Goal: Task Accomplishment & Management: Use online tool/utility

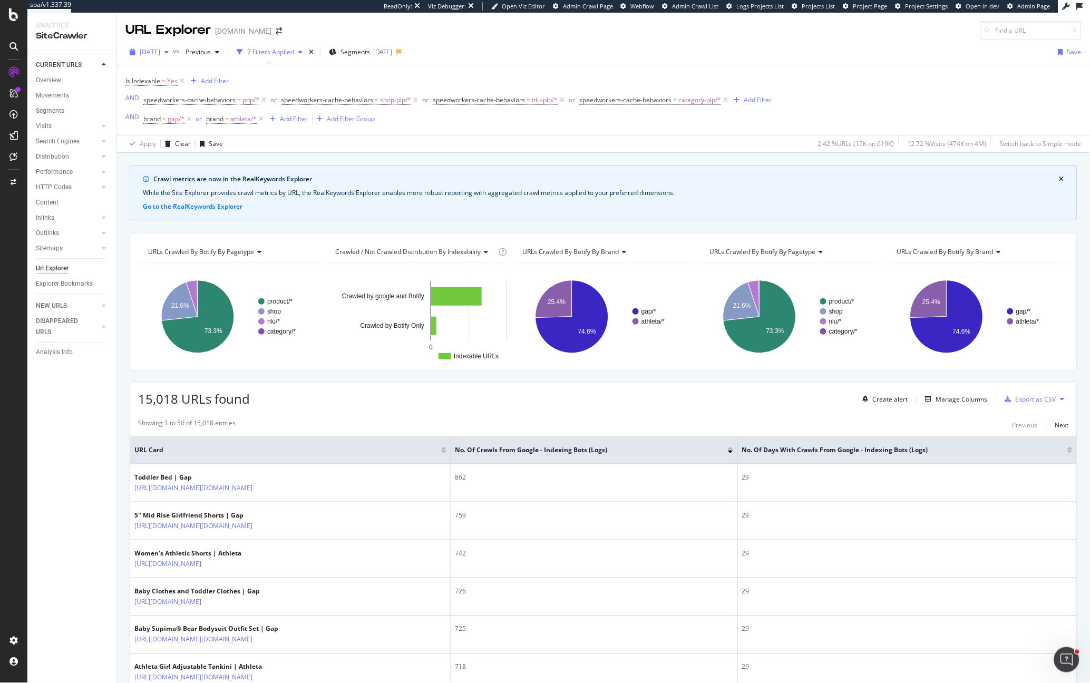
click at [151, 55] on span "[DATE]" at bounding box center [150, 51] width 21 height 9
click at [178, 140] on div "2025 Apr. 16th" at bounding box center [169, 137] width 56 height 9
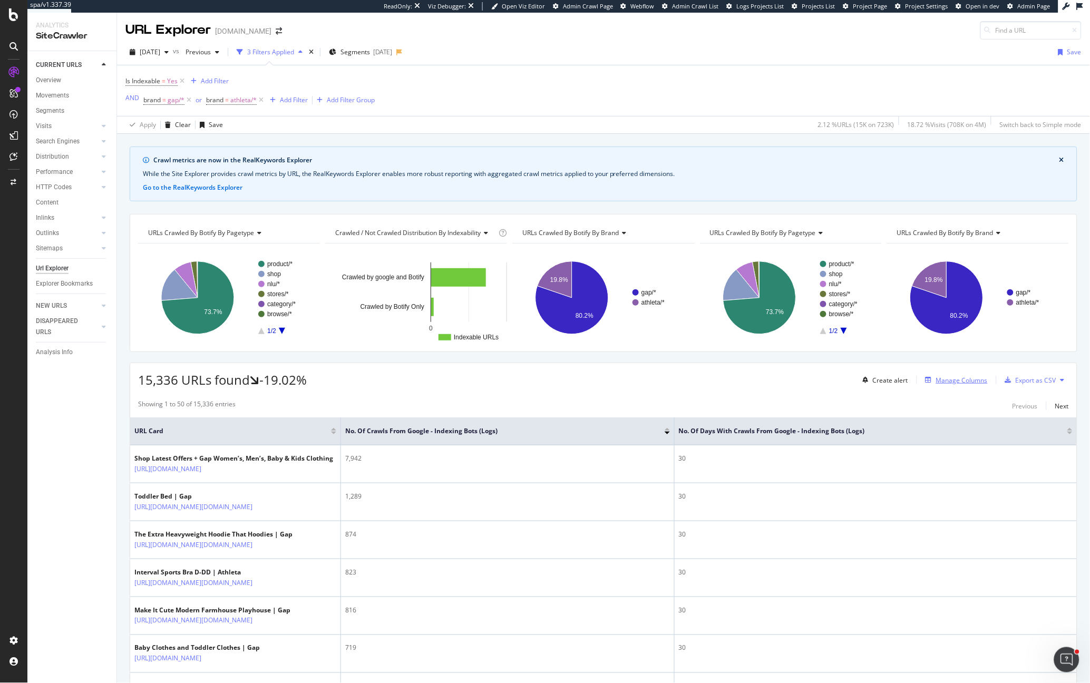
click at [936, 379] on div "Manage Columns" at bounding box center [962, 380] width 52 height 9
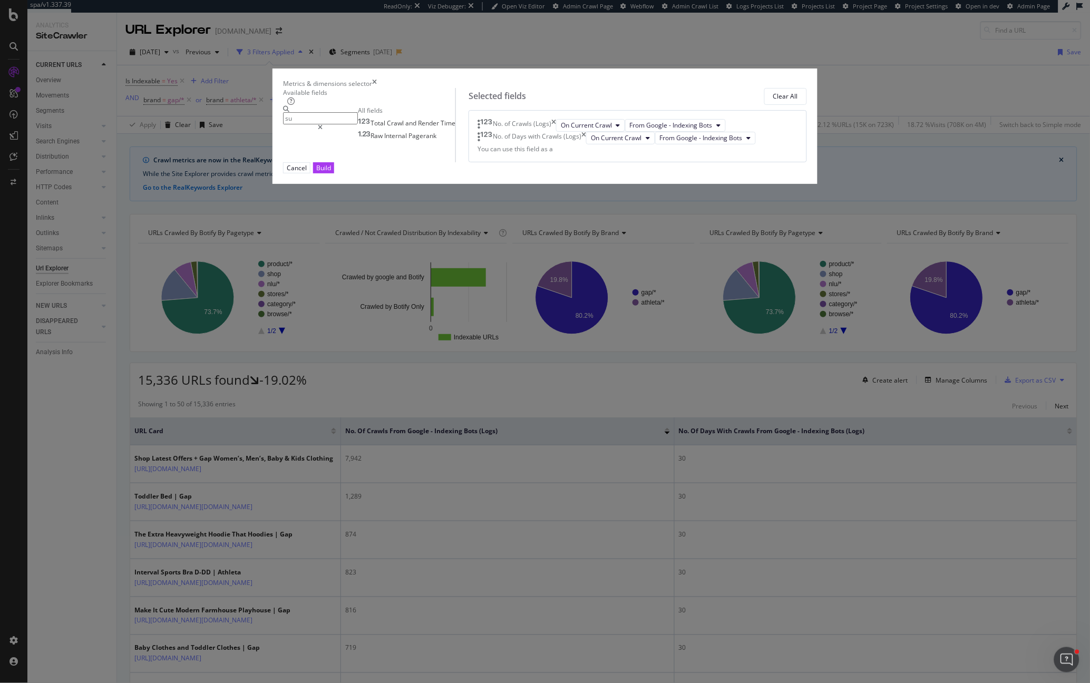
type input "s"
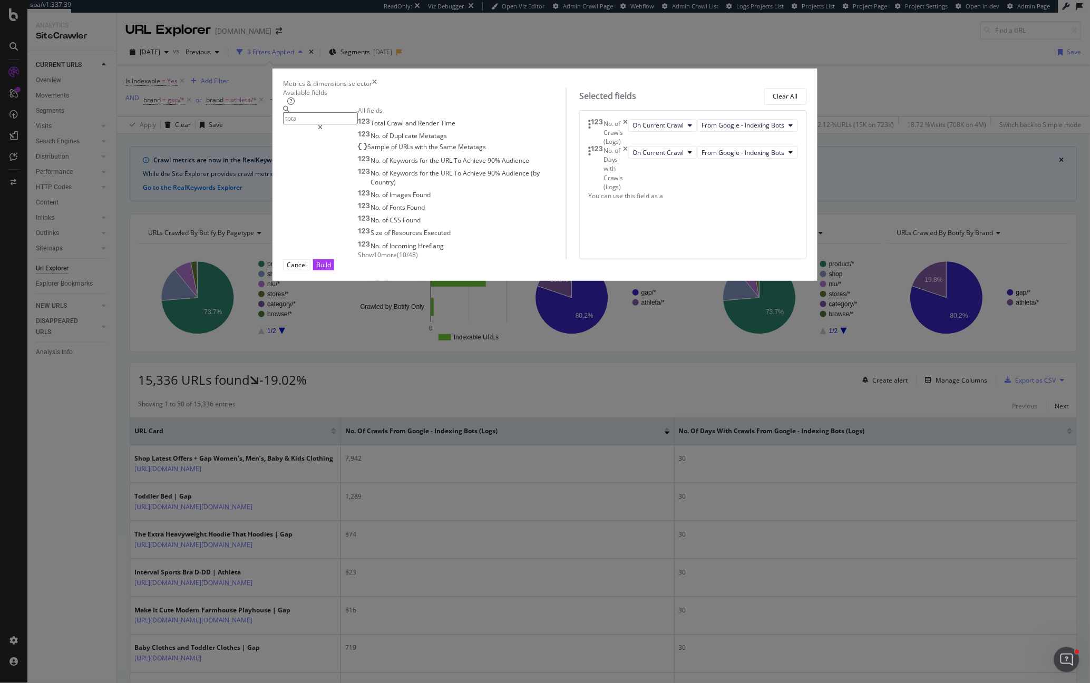
type input "tota"
click at [377, 88] on icon "times" at bounding box center [374, 83] width 5 height 9
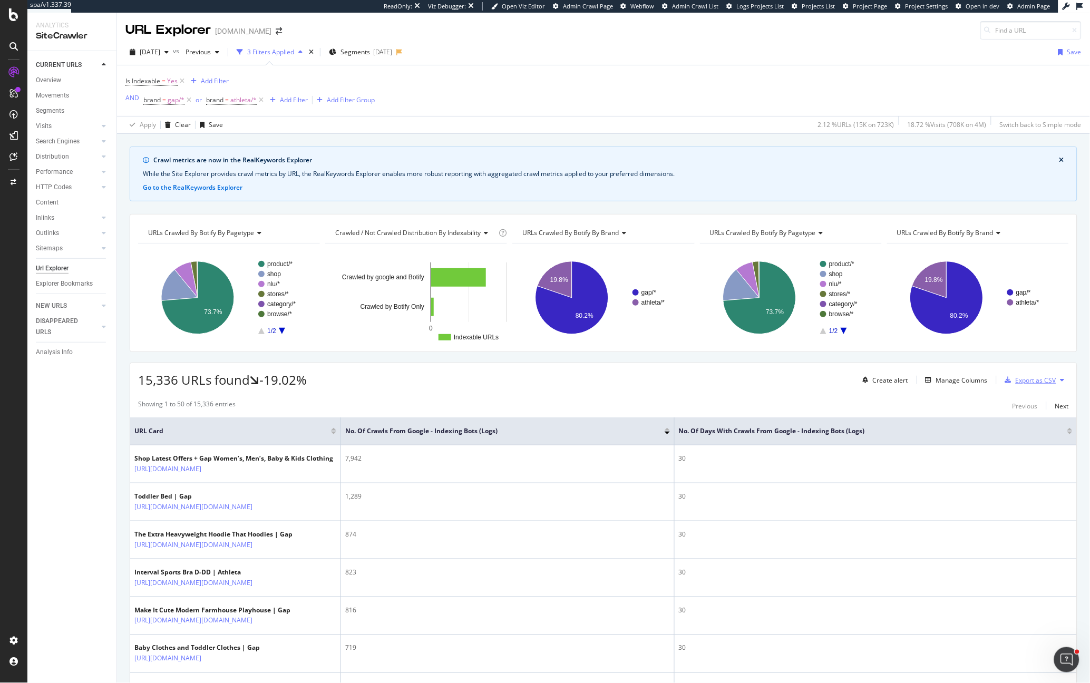
click at [1040, 383] on div "Export as CSV" at bounding box center [1035, 380] width 41 height 9
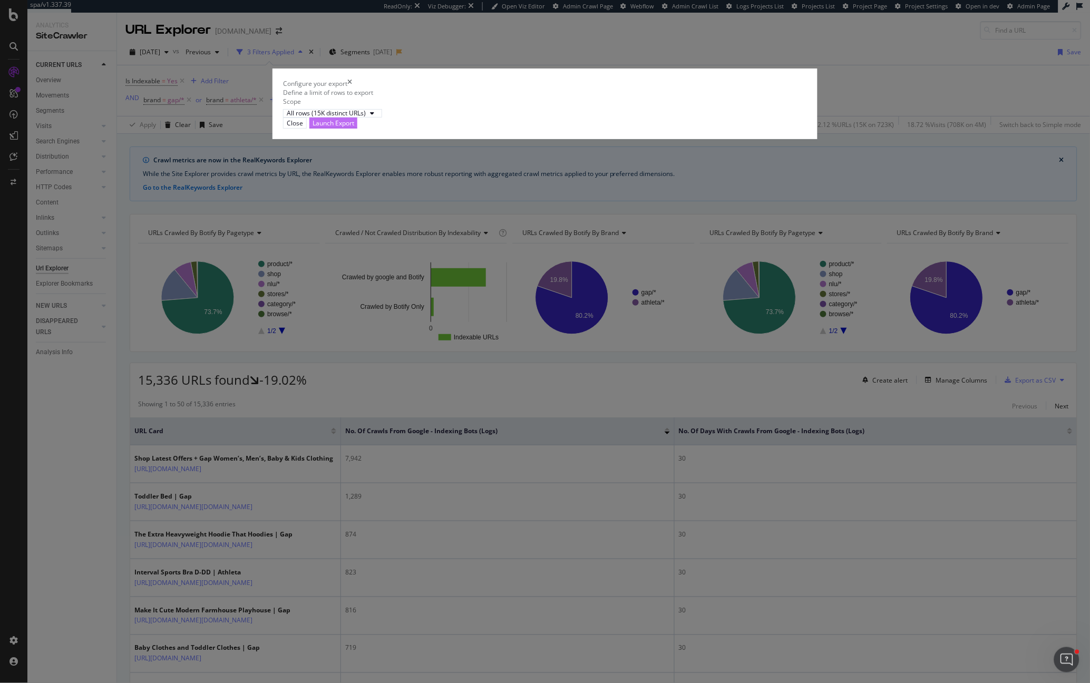
click at [354, 128] on div "Launch Export" at bounding box center [333, 123] width 42 height 9
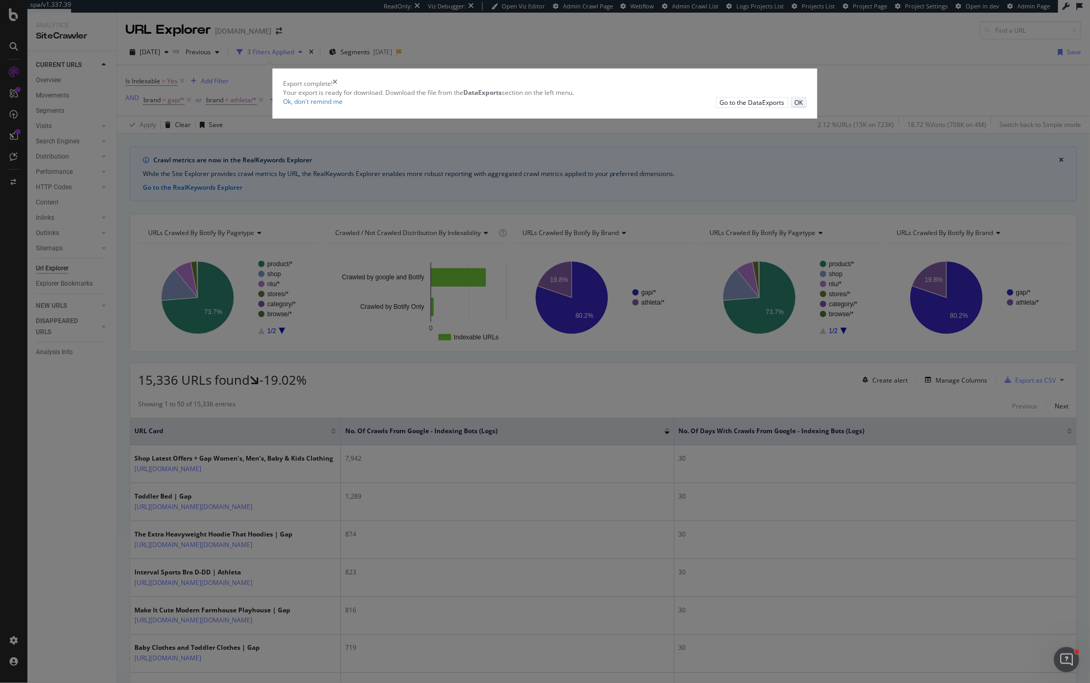
click at [791, 108] on button "OK" at bounding box center [799, 102] width 16 height 11
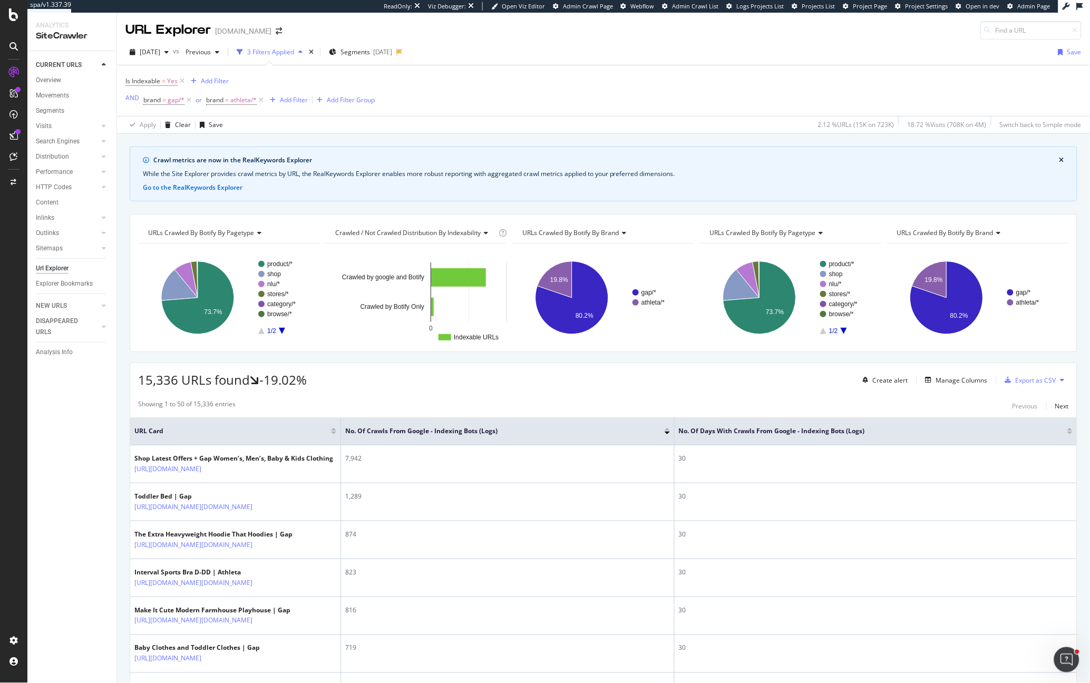
click at [669, 434] on div at bounding box center [666, 433] width 5 height 3
click at [937, 381] on div "Manage Columns" at bounding box center [962, 380] width 52 height 9
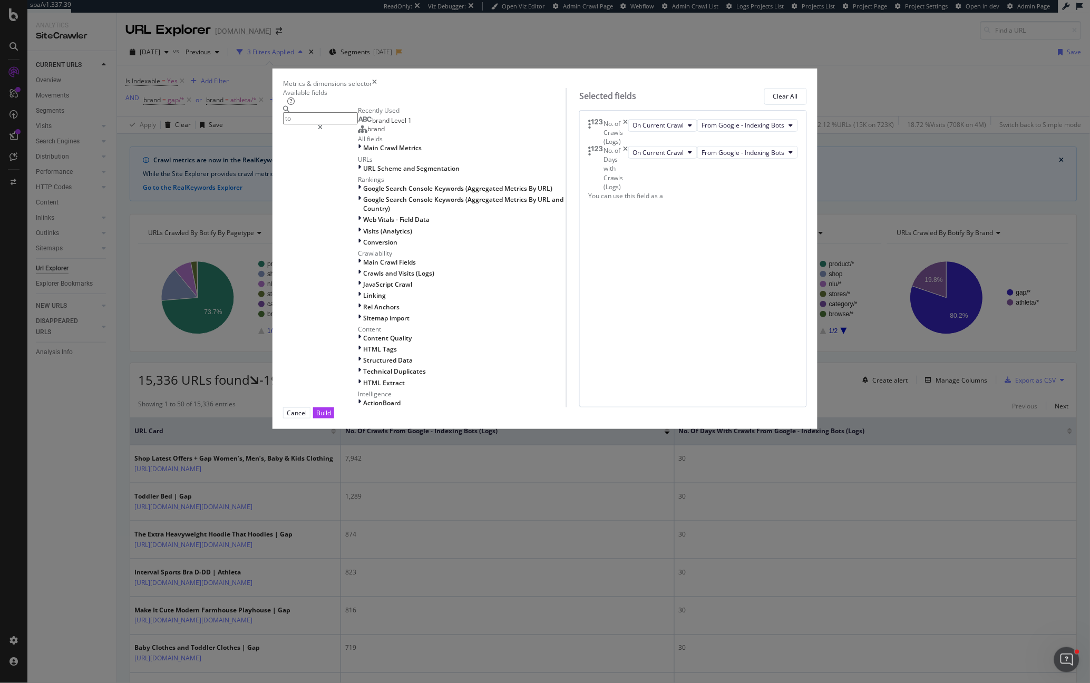
type input "tot"
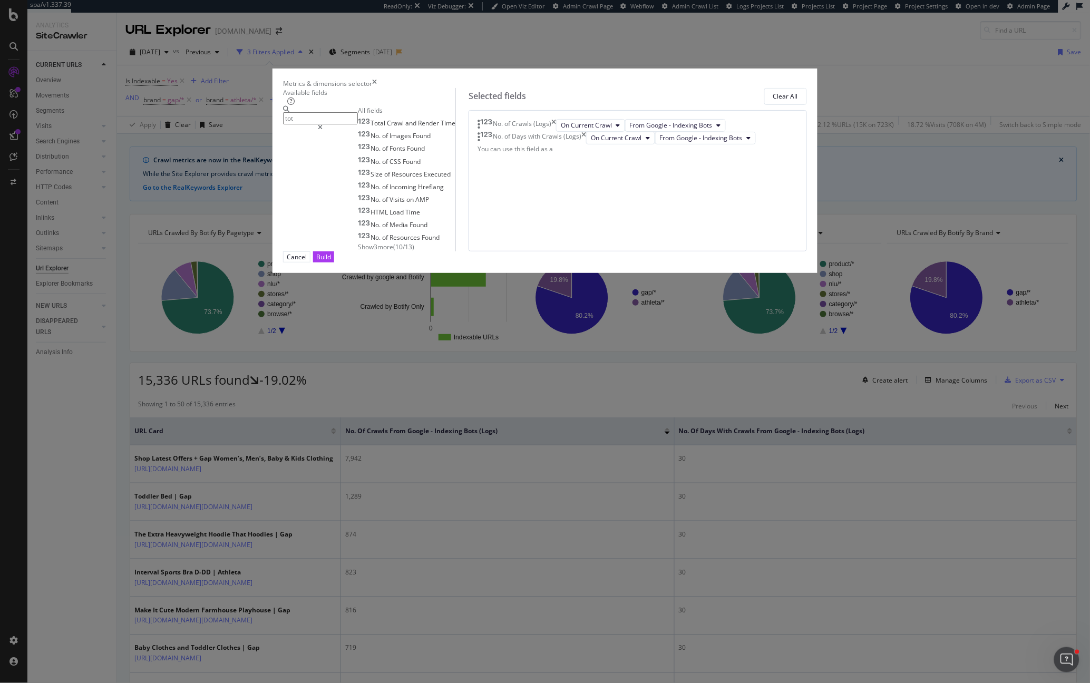
drag, startPoint x: 385, startPoint y: 209, endPoint x: 337, endPoint y: 208, distance: 47.4
click at [337, 131] on div "tot" at bounding box center [320, 118] width 75 height 25
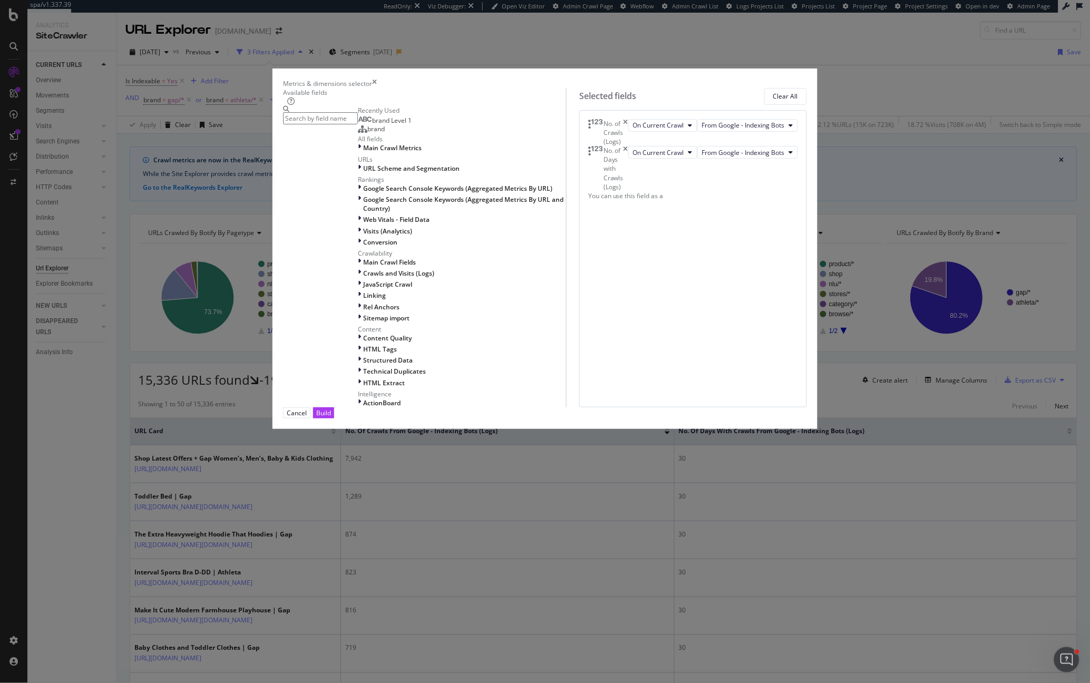
click at [377, 88] on icon "times" at bounding box center [374, 83] width 5 height 9
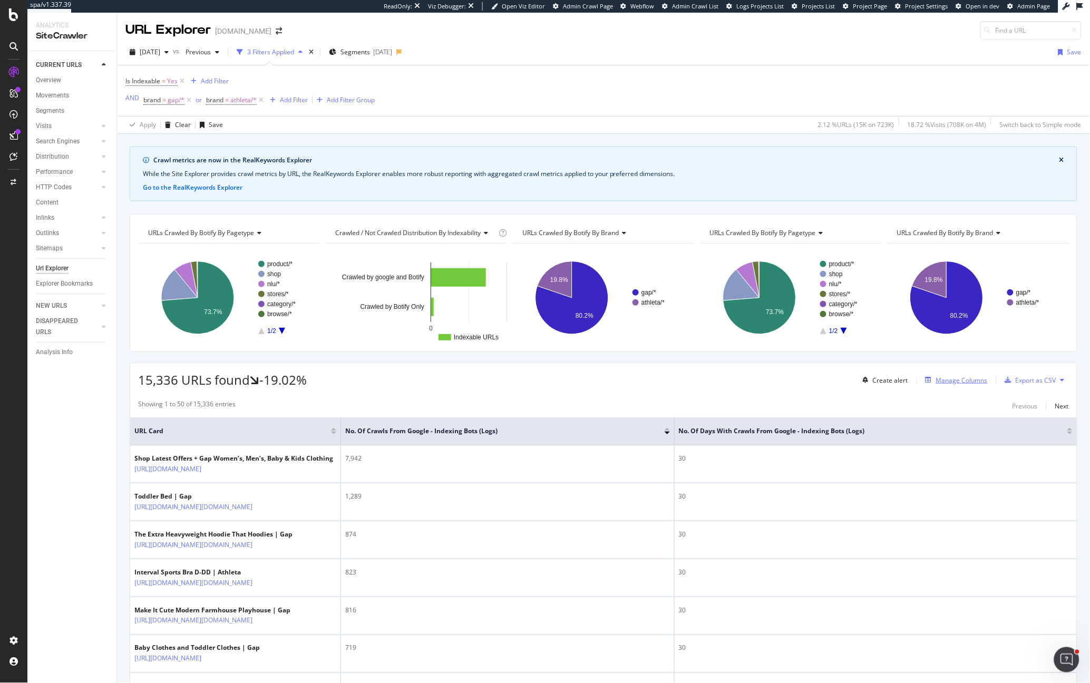
click at [957, 378] on div "Manage Columns" at bounding box center [962, 380] width 52 height 9
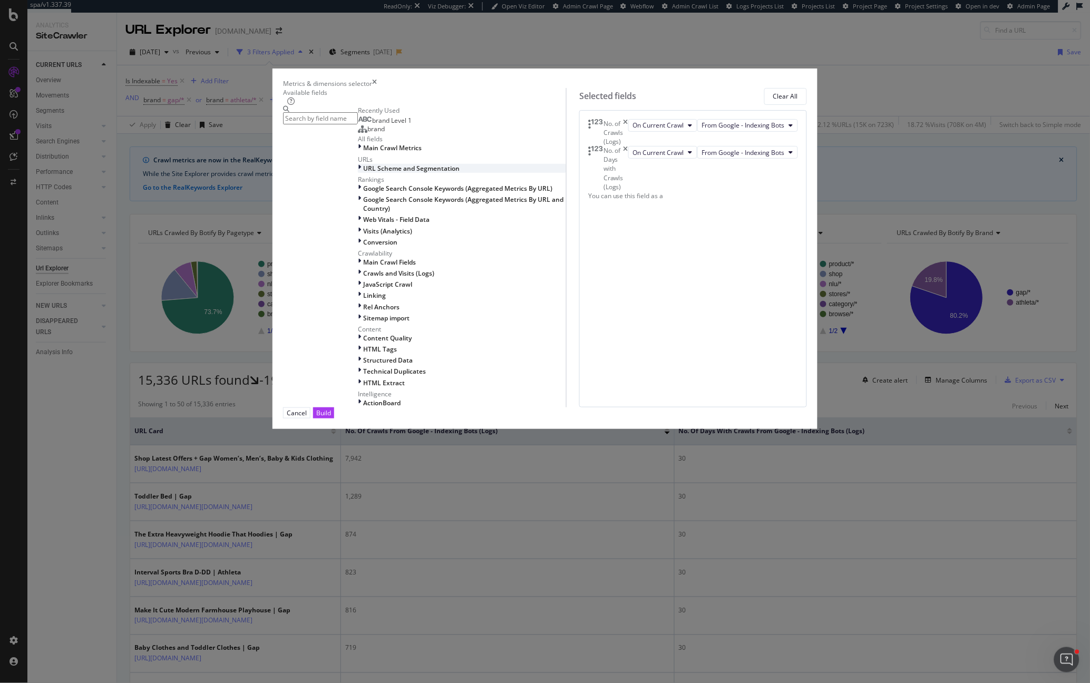
click at [358, 173] on div "modal" at bounding box center [360, 168] width 5 height 9
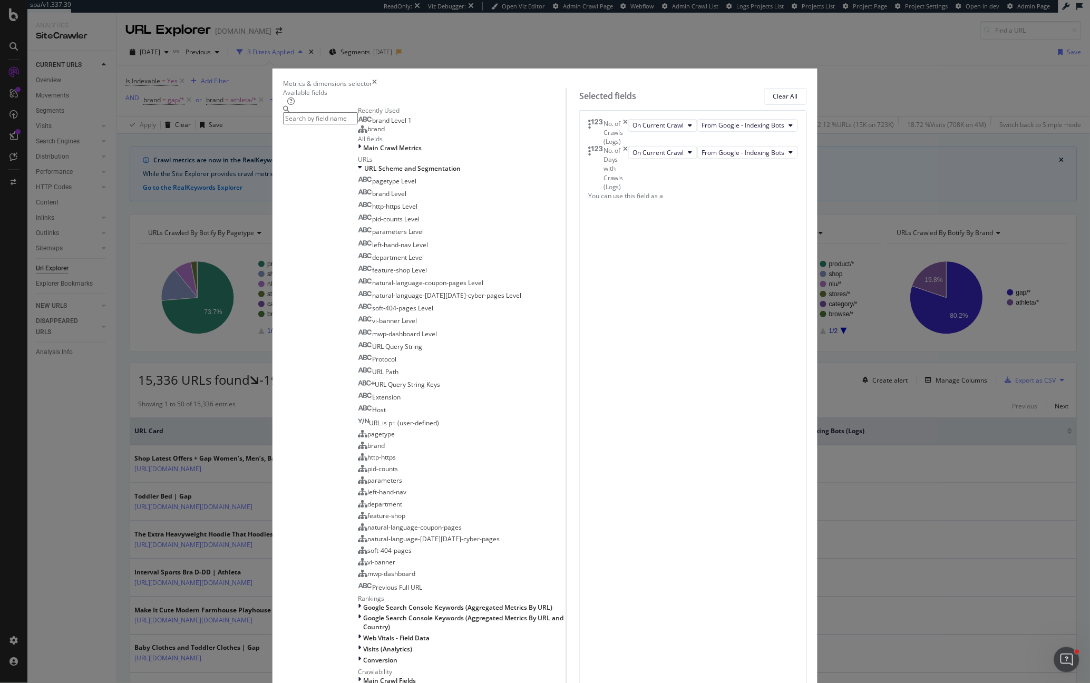
click at [377, 88] on icon "times" at bounding box center [374, 83] width 5 height 9
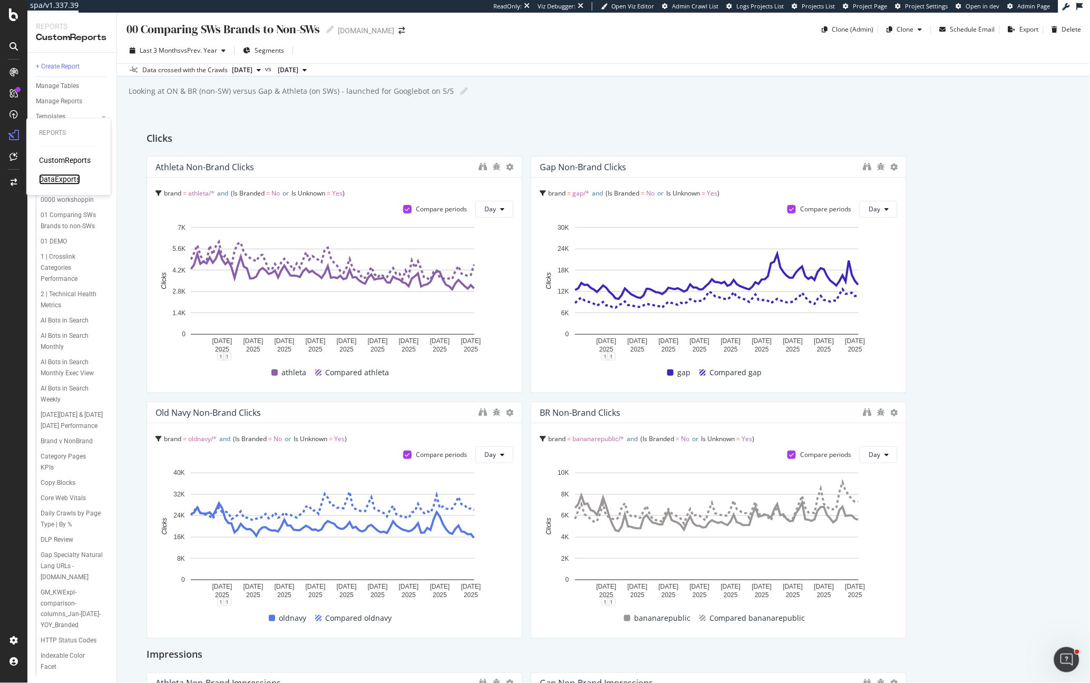
click at [55, 174] on div "DataExports" at bounding box center [59, 179] width 41 height 11
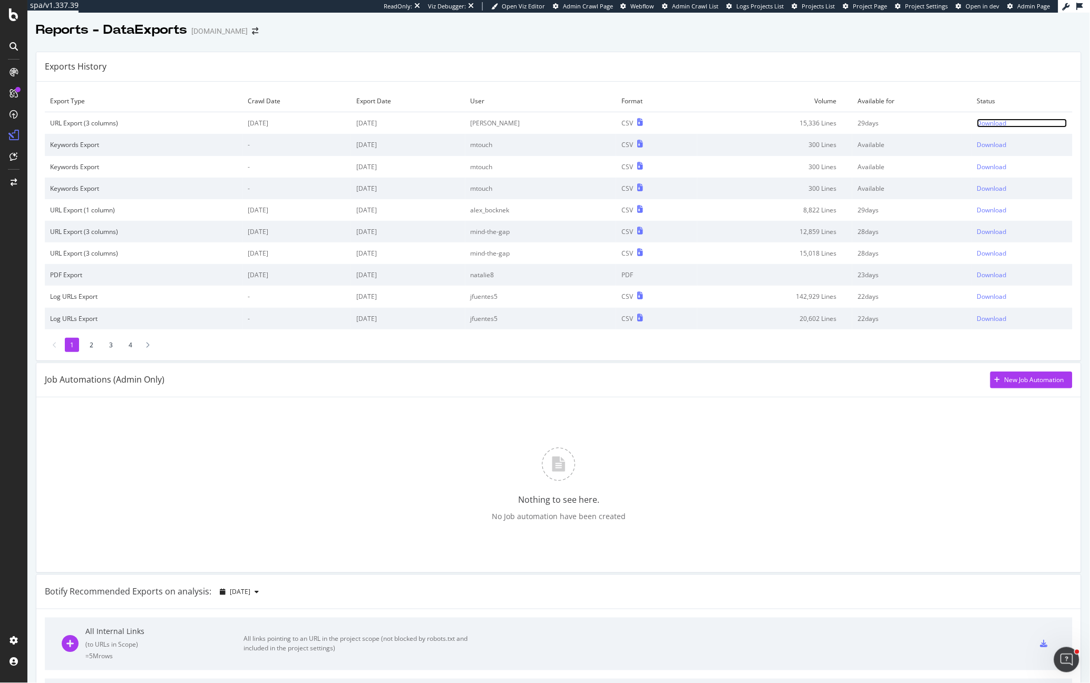
click at [977, 122] on div "Download" at bounding box center [992, 123] width 30 height 9
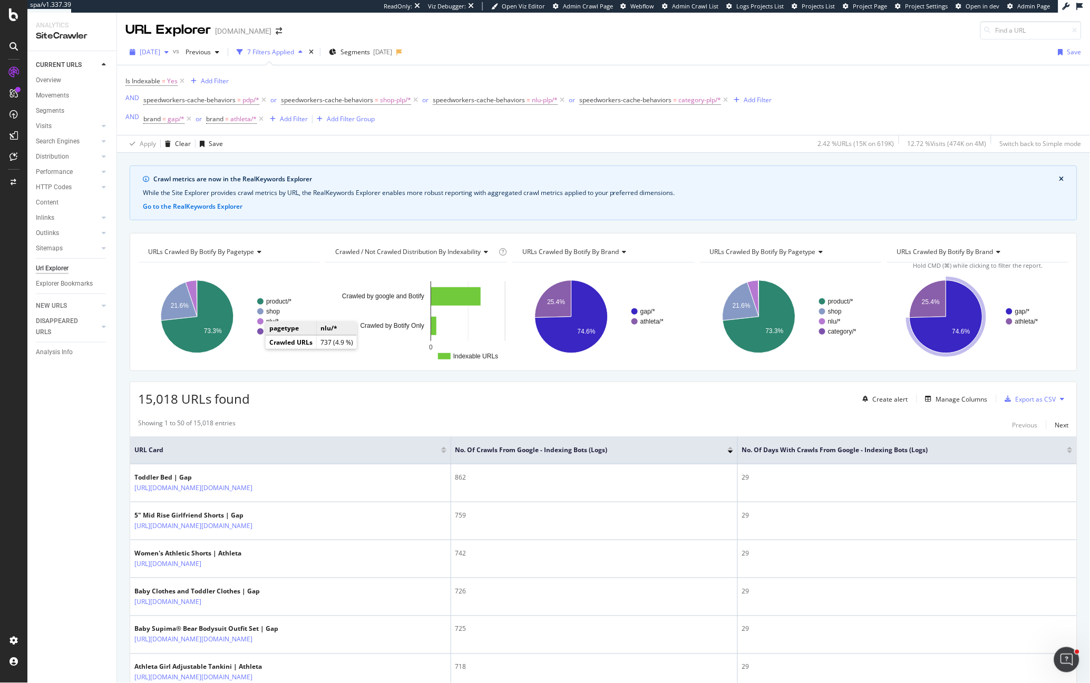
click at [145, 52] on span "[DATE]" at bounding box center [150, 51] width 21 height 9
click at [178, 96] on div "[DATE] 723K URLs" at bounding box center [194, 103] width 125 height 15
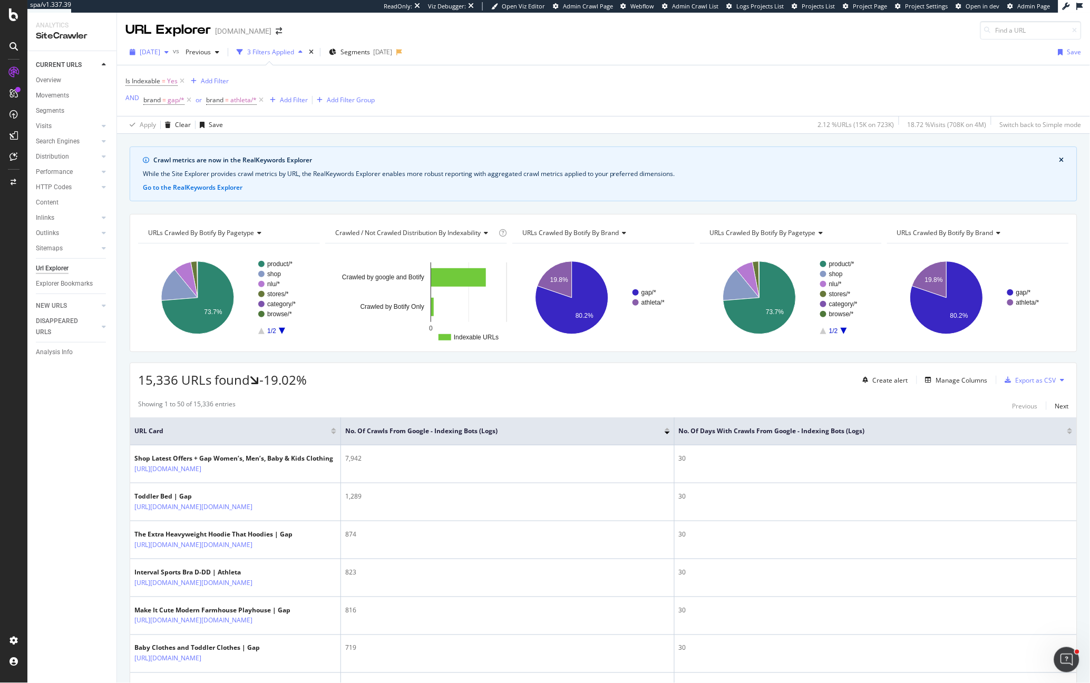
click at [137, 52] on div "button" at bounding box center [132, 52] width 14 height 6
click at [186, 117] on div "2025 Mar. 19th" at bounding box center [169, 116] width 56 height 9
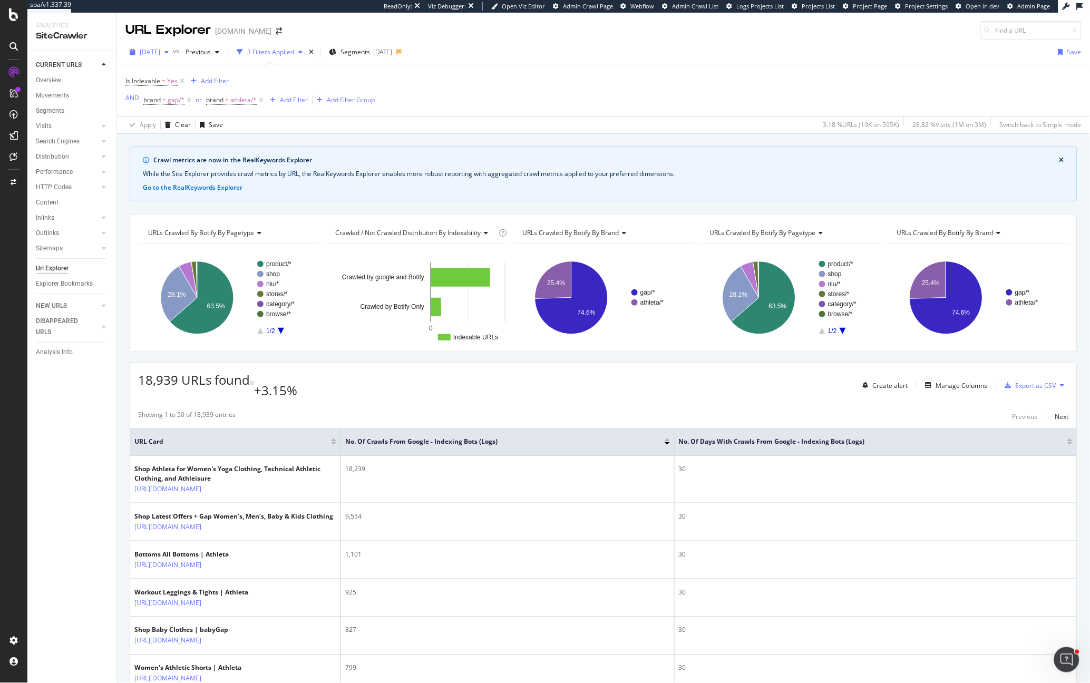
click at [161, 56] on div "2025 Mar. 19th" at bounding box center [148, 52] width 47 height 16
click at [553, 96] on div "Is Indexable = Yes Add Filter AND brand = gap/* or brand = athleta/* Add Filter…" at bounding box center [603, 90] width 956 height 51
click at [1024, 381] on div "Export as CSV" at bounding box center [1035, 385] width 41 height 9
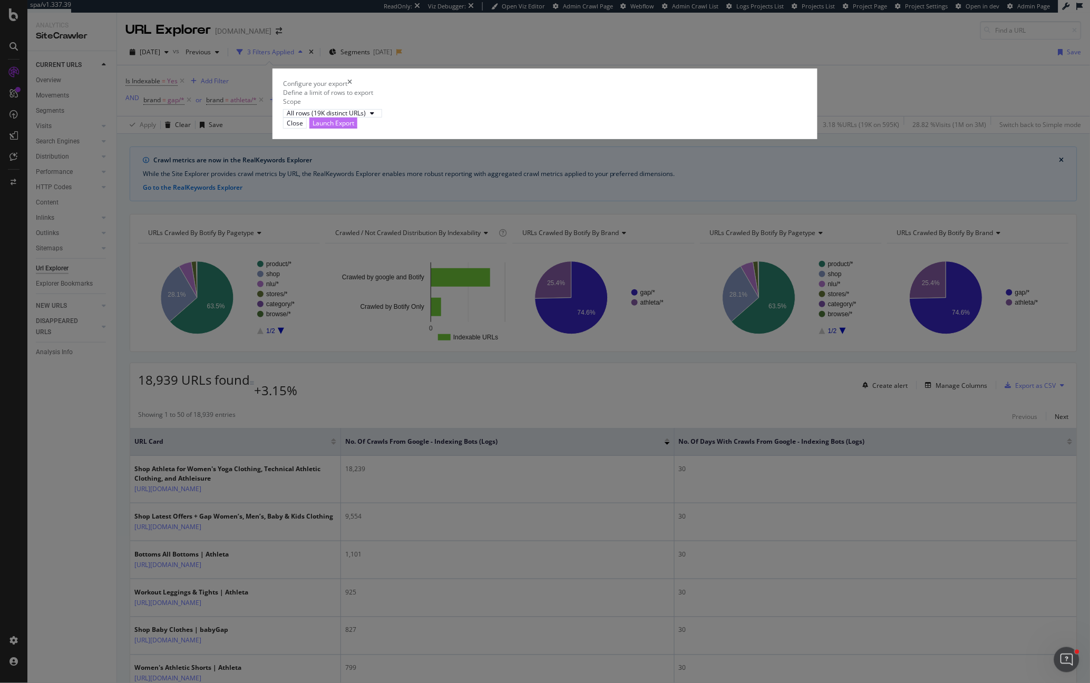
click at [354, 128] on div "Launch Export" at bounding box center [333, 123] width 42 height 9
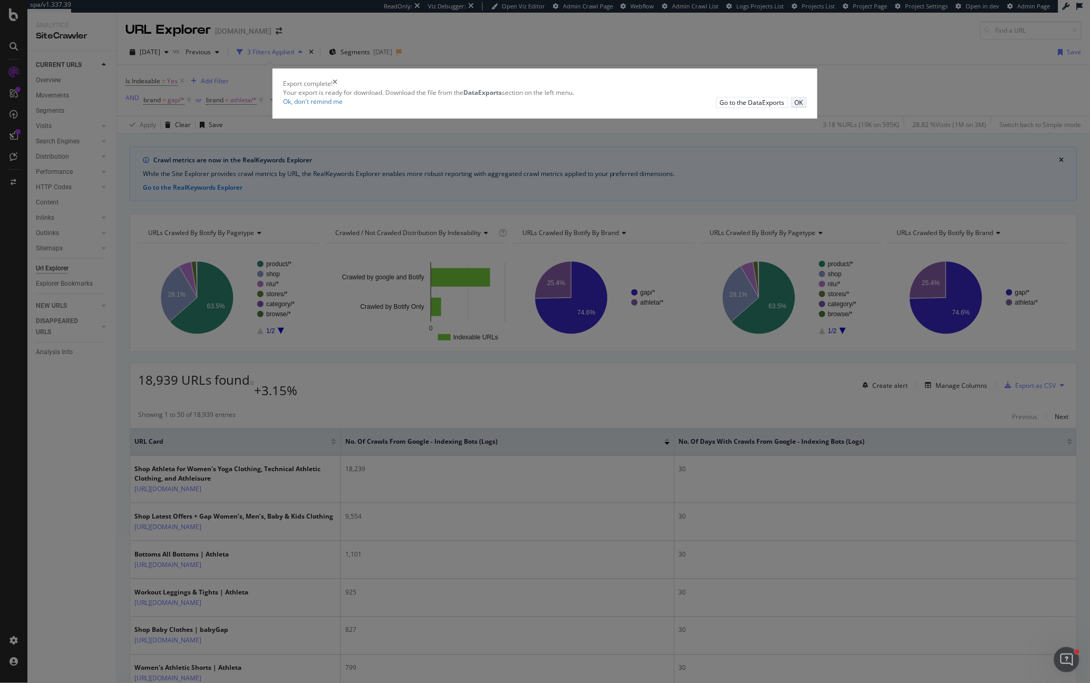
click at [795, 107] on div "OK" at bounding box center [799, 102] width 8 height 9
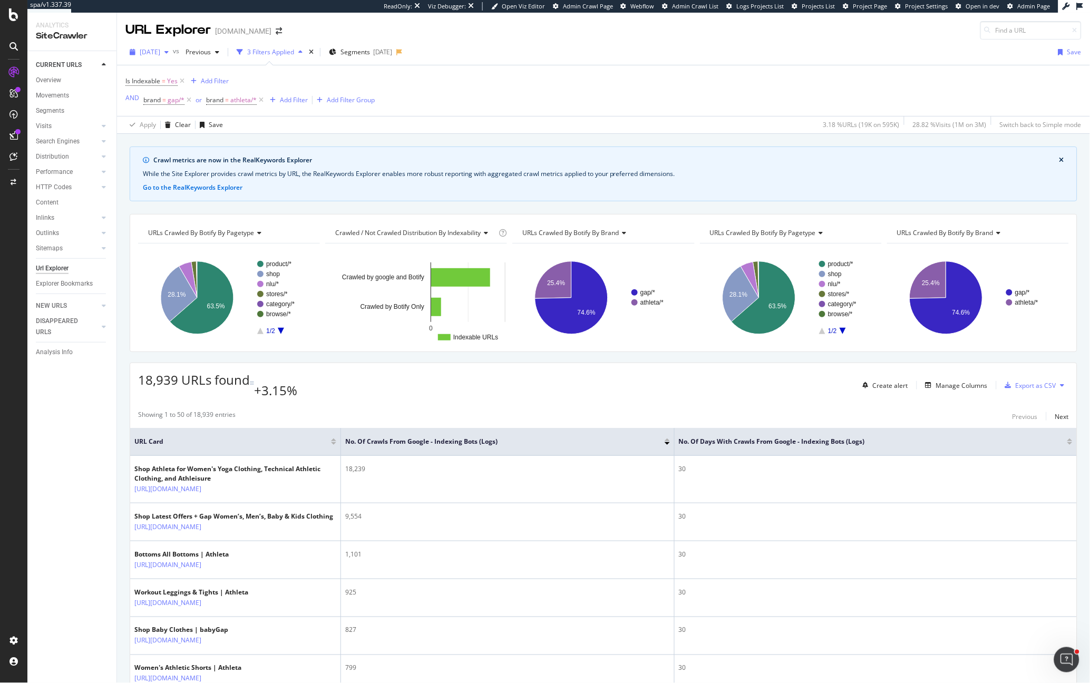
click at [151, 53] on span "2025 Mar. 19th" at bounding box center [150, 51] width 21 height 9
click at [177, 128] on div "2025 Feb. 26th" at bounding box center [169, 132] width 56 height 9
click at [1015, 381] on div "Export as CSV" at bounding box center [1035, 385] width 41 height 9
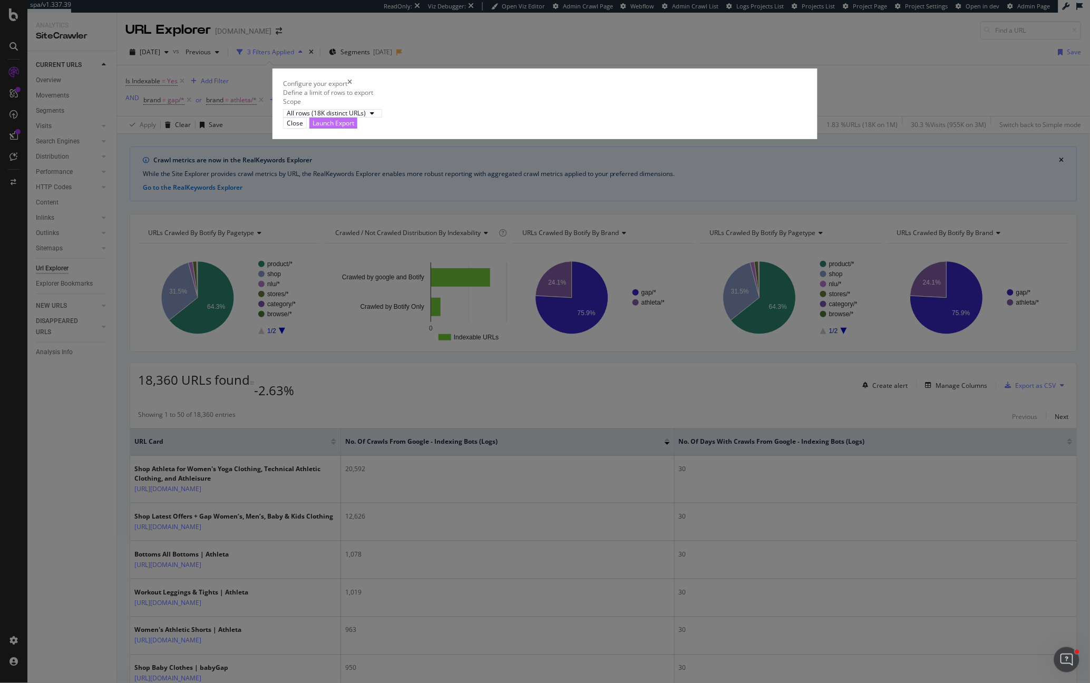
click at [354, 128] on div "Launch Export" at bounding box center [333, 123] width 42 height 9
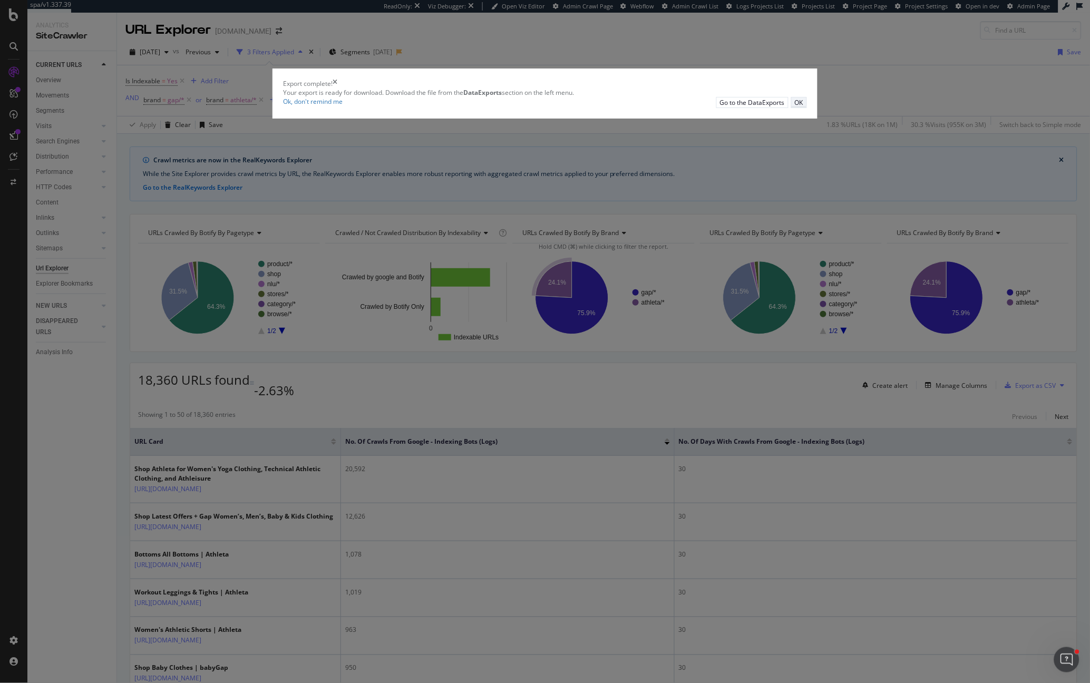
click at [795, 107] on div "OK" at bounding box center [799, 102] width 8 height 9
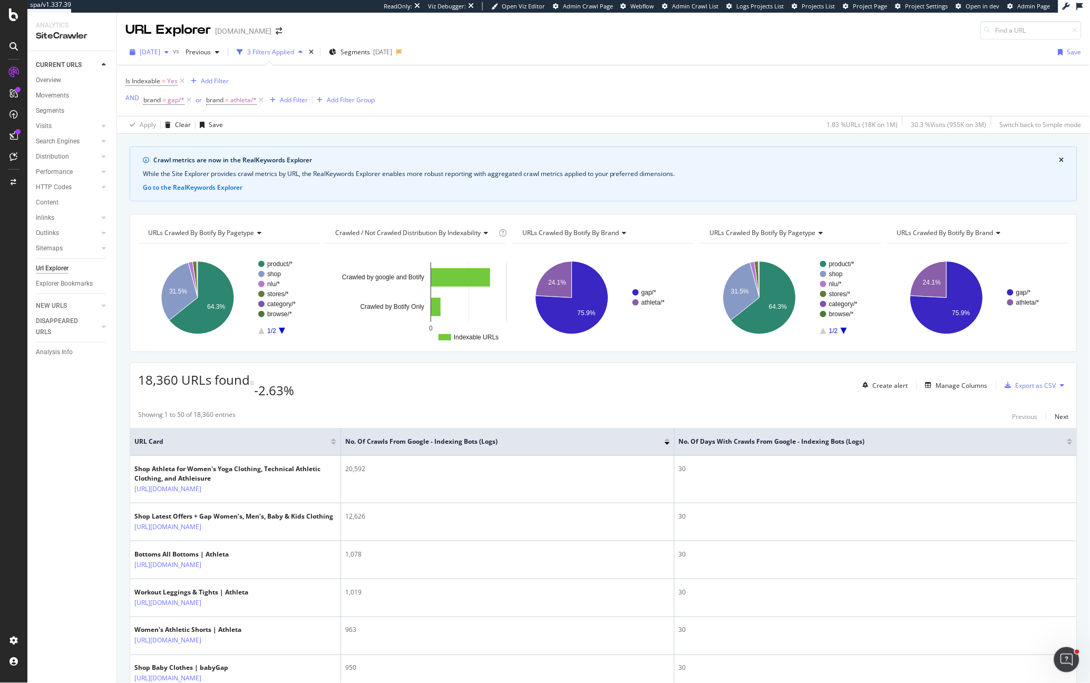
click at [160, 48] on span "2025 Feb. 26th" at bounding box center [150, 51] width 21 height 9
click at [169, 133] on div "2025 Jan. 29th" at bounding box center [169, 137] width 56 height 9
click at [1015, 381] on div "Export as CSV" at bounding box center [1035, 385] width 41 height 9
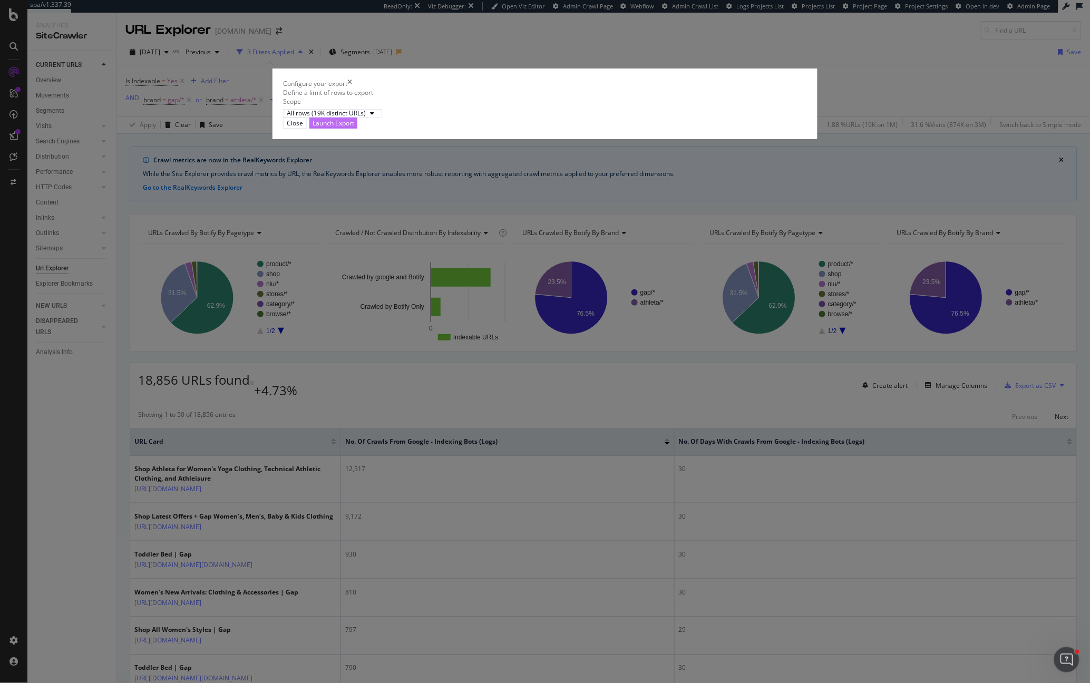
click at [354, 128] on div "Launch Export" at bounding box center [333, 123] width 42 height 9
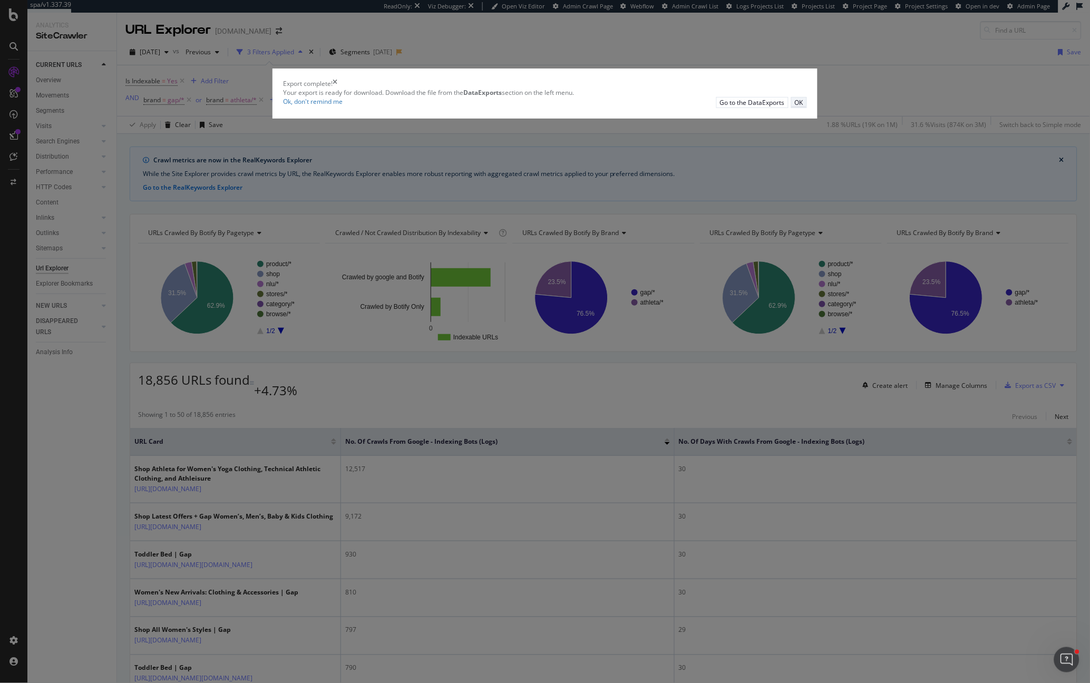
click at [795, 107] on div "OK" at bounding box center [799, 102] width 8 height 9
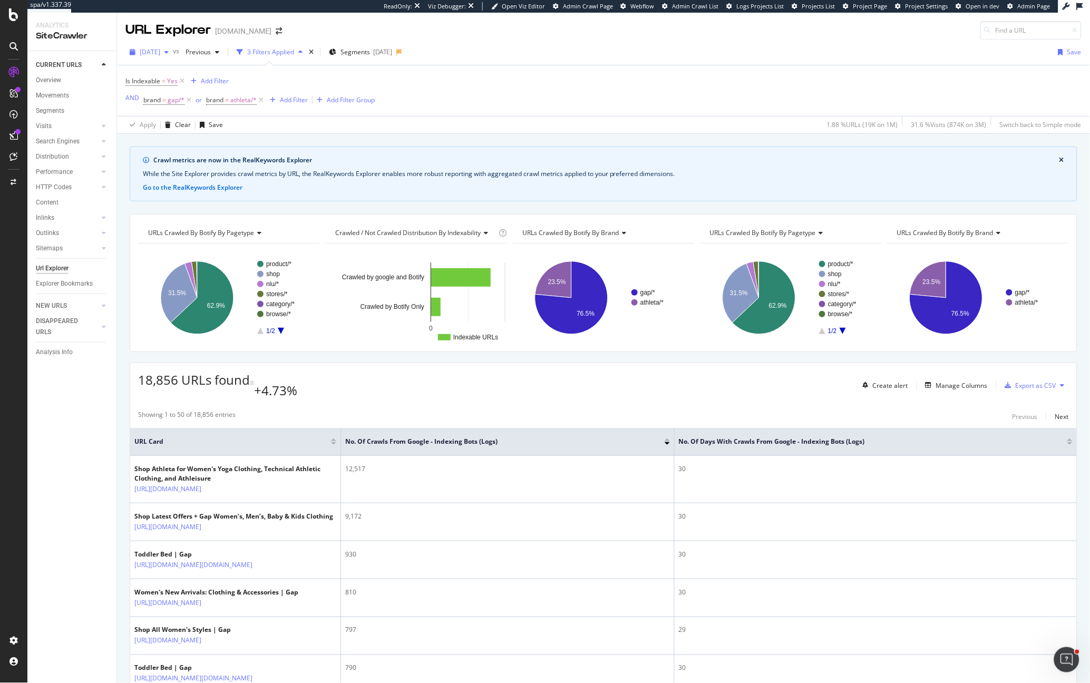
click at [141, 48] on span "2025 Jan. 29th" at bounding box center [150, 51] width 21 height 9
click at [165, 107] on div "2025 Jun. 4th #2" at bounding box center [169, 106] width 56 height 9
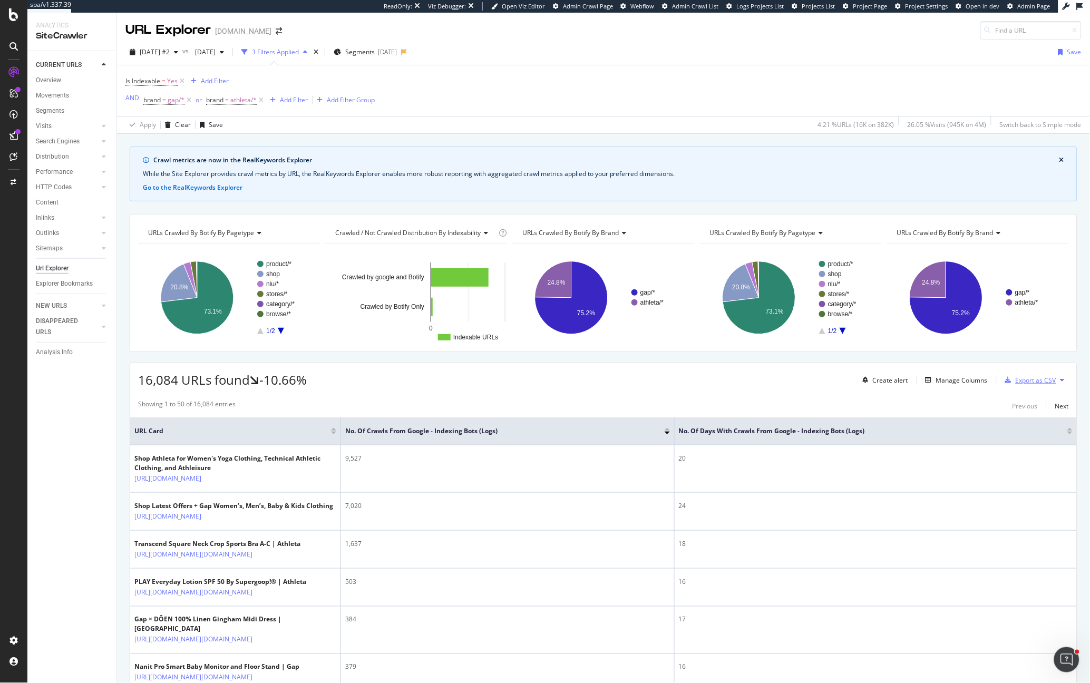
click at [1025, 381] on div "Export as CSV" at bounding box center [1035, 380] width 41 height 9
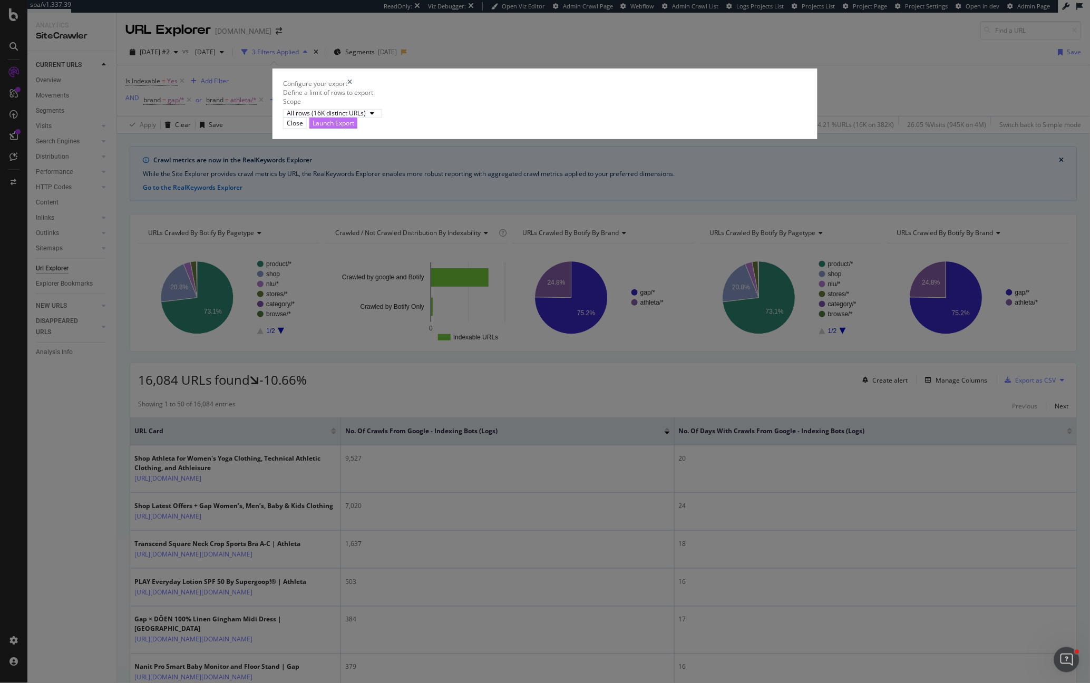
click at [354, 128] on div "Launch Export" at bounding box center [333, 123] width 42 height 9
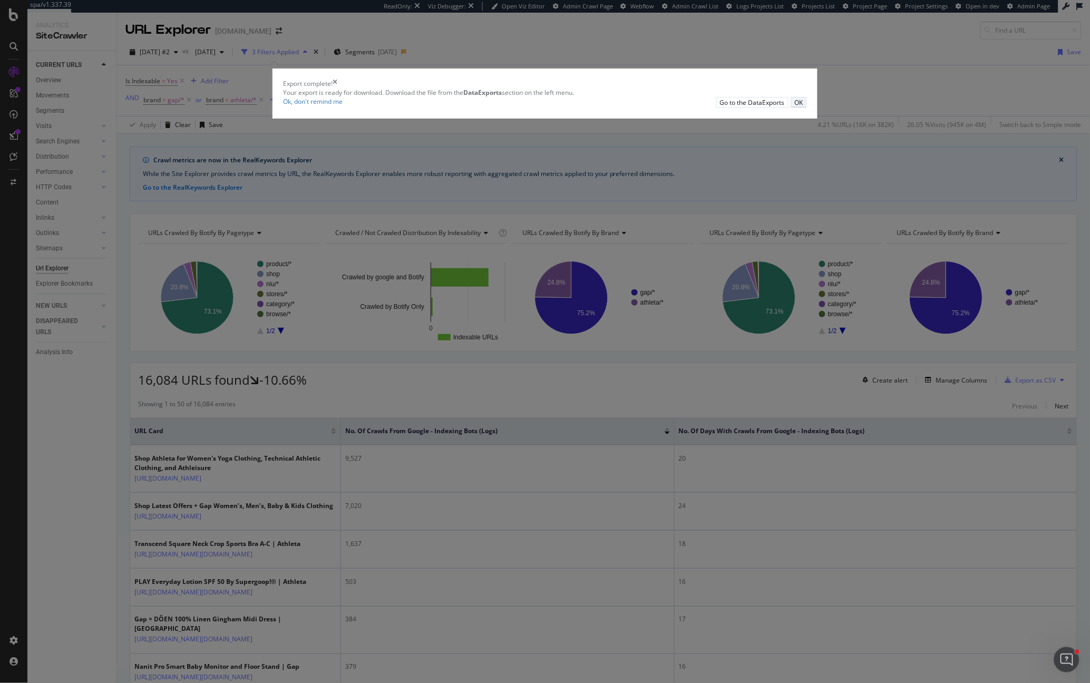
click at [795, 107] on div "OK" at bounding box center [799, 102] width 8 height 9
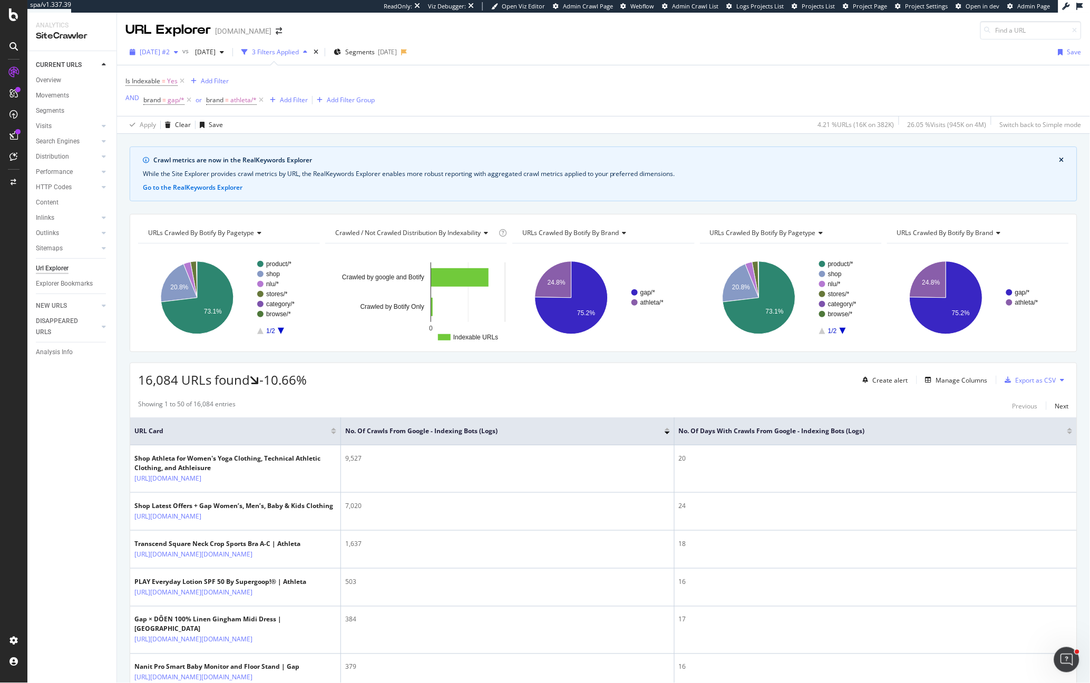
click at [160, 50] on span "2025 Jun. 4th #2" at bounding box center [155, 51] width 30 height 9
click at [189, 101] on div "[DATE]" at bounding box center [169, 99] width 56 height 9
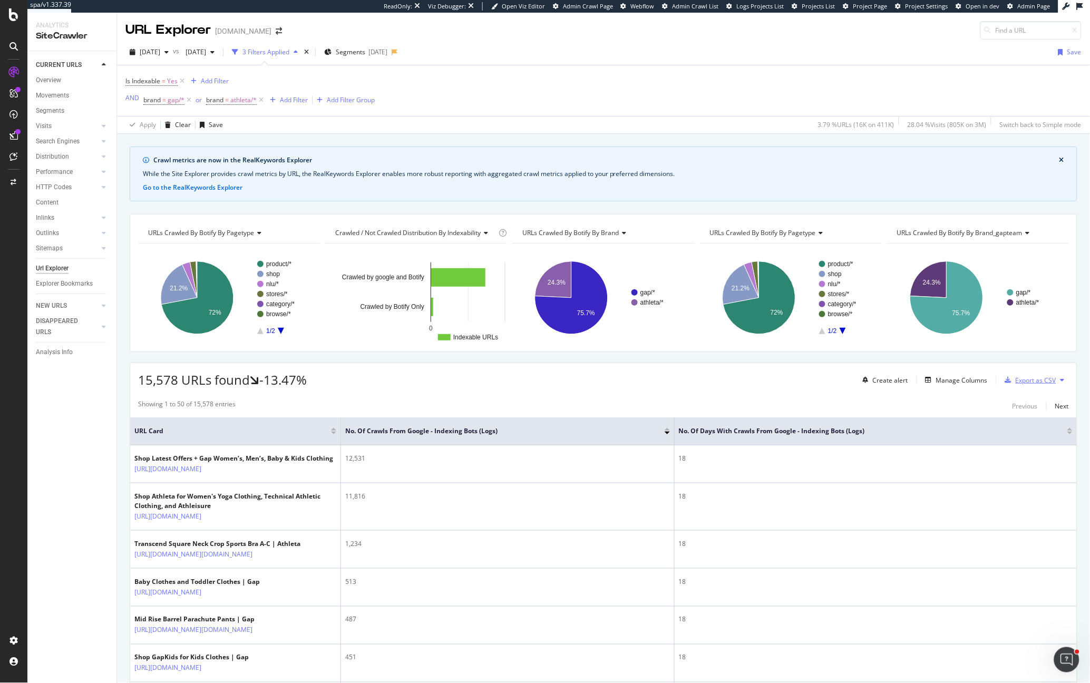
click at [1023, 378] on div "Export as CSV" at bounding box center [1035, 380] width 41 height 9
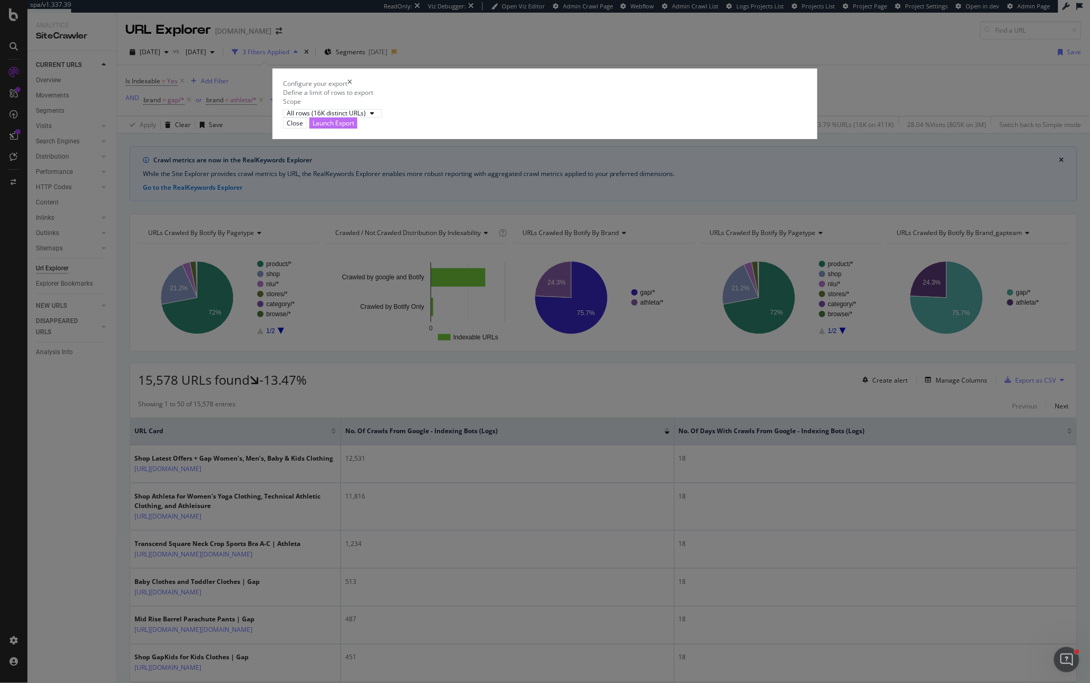
click at [354, 128] on div "Launch Export" at bounding box center [333, 123] width 42 height 9
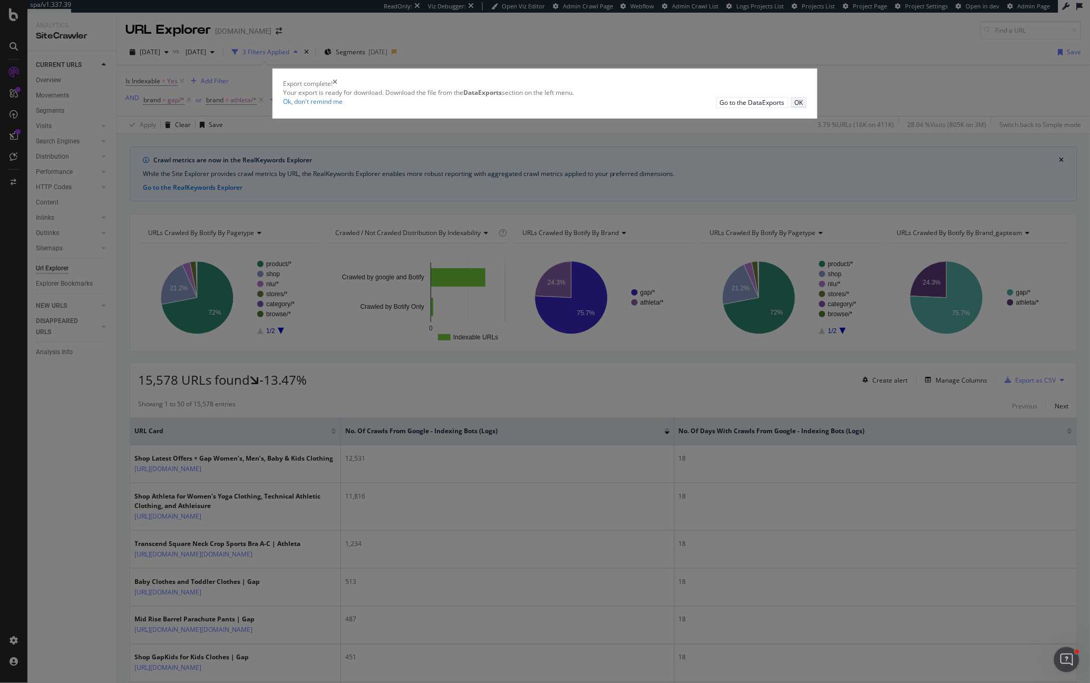
click at [791, 108] on button "OK" at bounding box center [799, 102] width 16 height 11
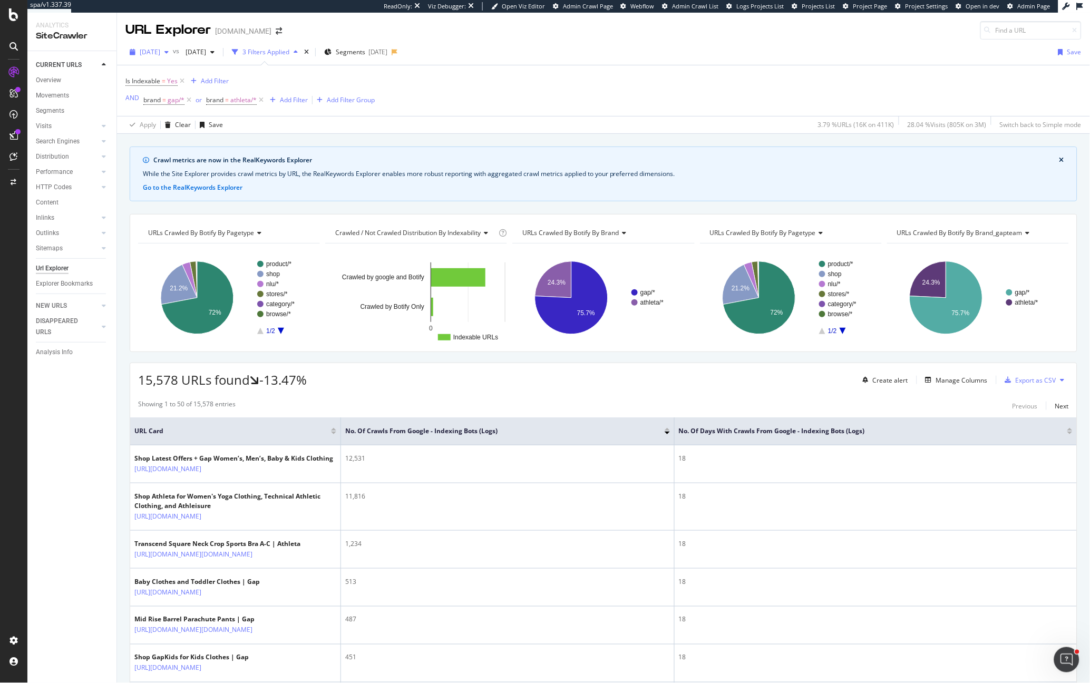
click at [143, 47] on span "2025 Jul. 16th" at bounding box center [150, 51] width 21 height 9
click at [189, 81] on div "2025 Aug. 20th 337K URLs" at bounding box center [194, 75] width 125 height 15
click at [1015, 379] on div "Export as CSV" at bounding box center [1035, 380] width 41 height 9
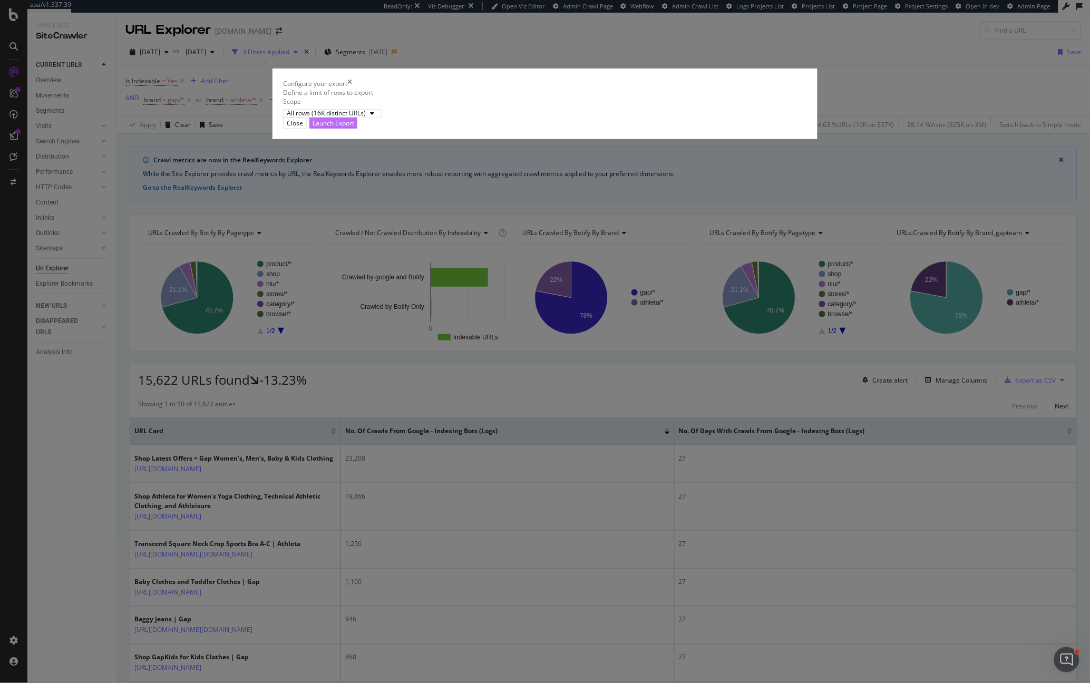
click at [354, 128] on div "Launch Export" at bounding box center [333, 123] width 42 height 9
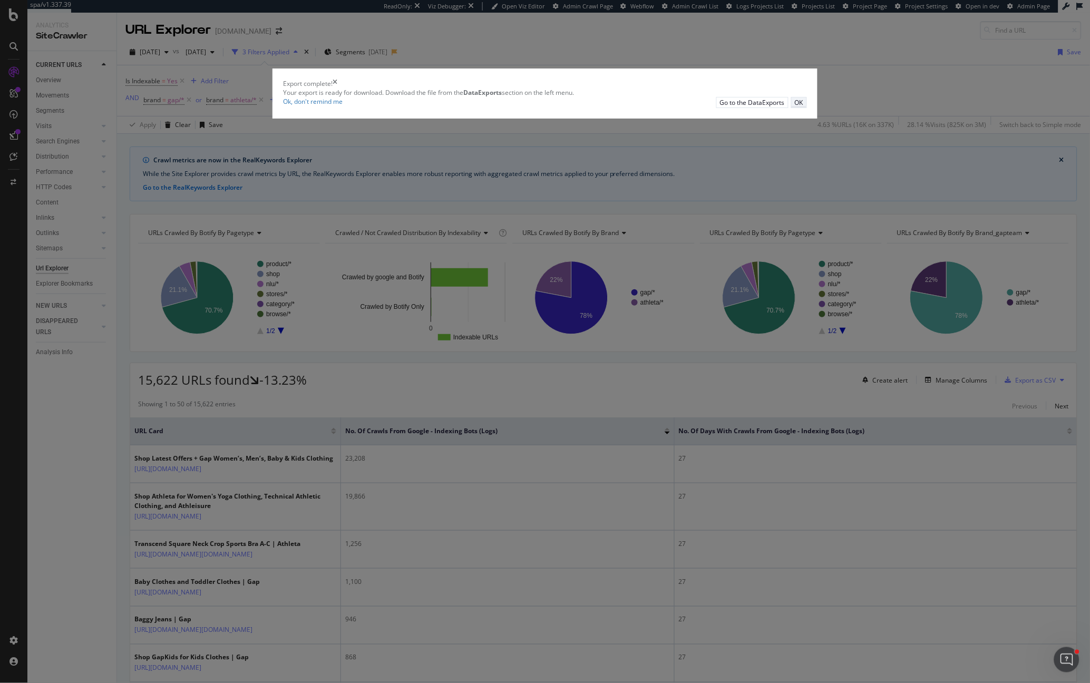
click at [795, 107] on div "OK" at bounding box center [799, 102] width 8 height 9
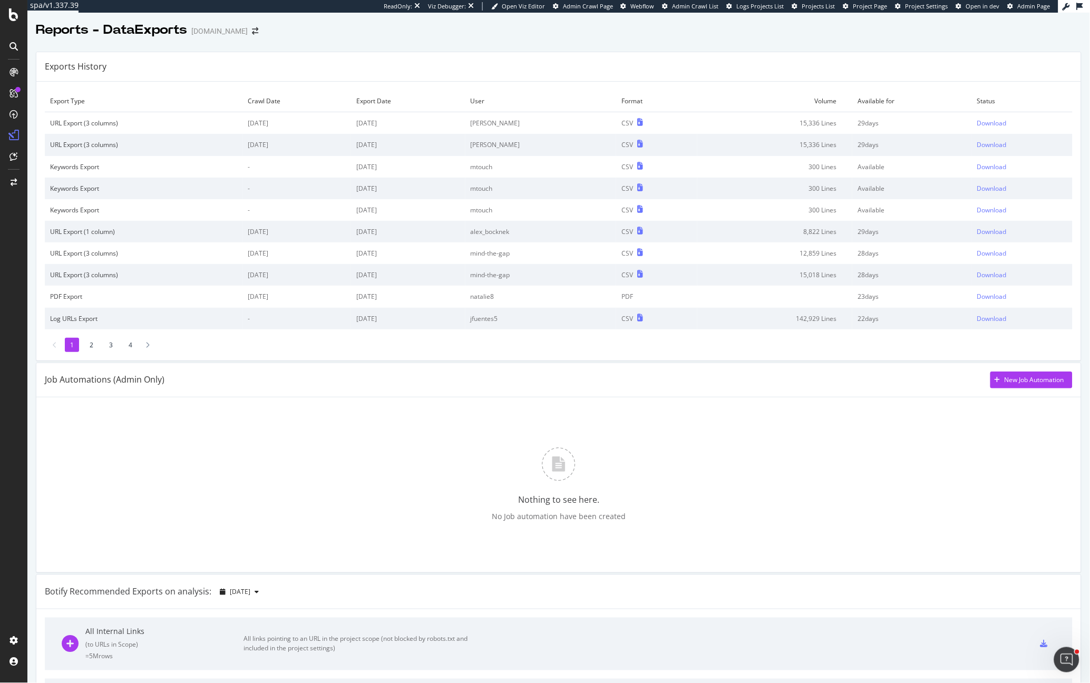
click at [975, 128] on td "Download" at bounding box center [1022, 123] width 101 height 22
click at [992, 142] on div "Download" at bounding box center [992, 144] width 30 height 9
click at [971, 117] on td "Download" at bounding box center [1022, 123] width 102 height 22
click at [976, 121] on div "Download" at bounding box center [991, 123] width 30 height 9
click at [980, 123] on div "Download" at bounding box center [991, 123] width 30 height 9
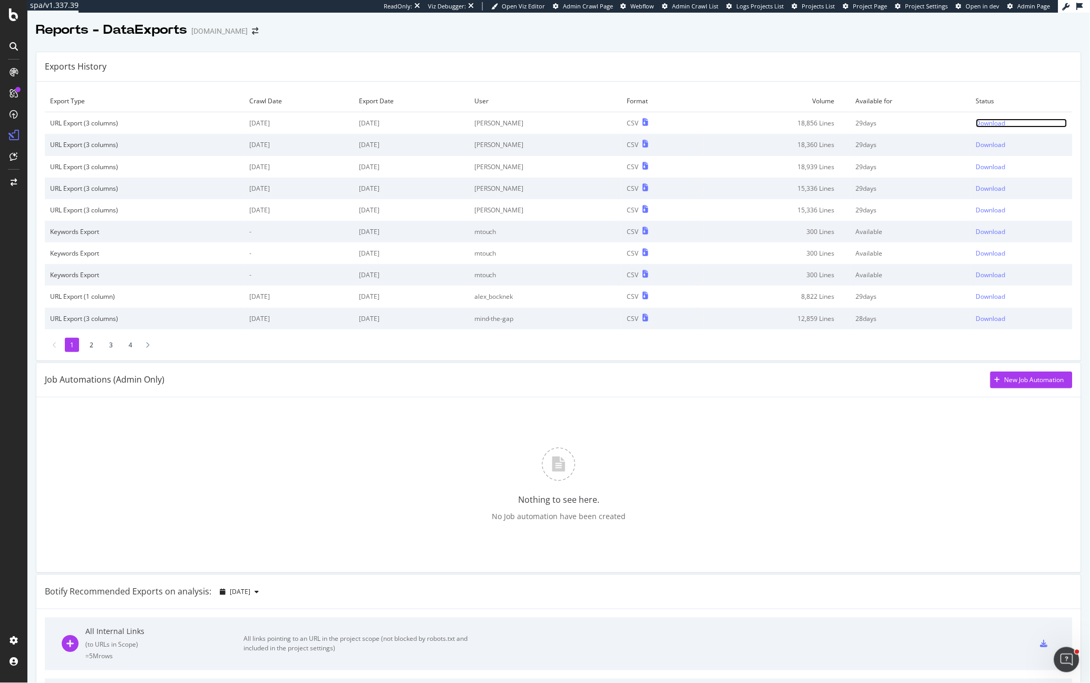
click at [986, 126] on div "Download" at bounding box center [991, 123] width 30 height 9
click at [977, 127] on div "Download" at bounding box center [991, 123] width 30 height 9
click at [971, 111] on td "Status" at bounding box center [1022, 101] width 102 height 22
click at [976, 120] on div "Download" at bounding box center [991, 123] width 30 height 9
click at [891, 126] on td "29 days" at bounding box center [910, 123] width 121 height 22
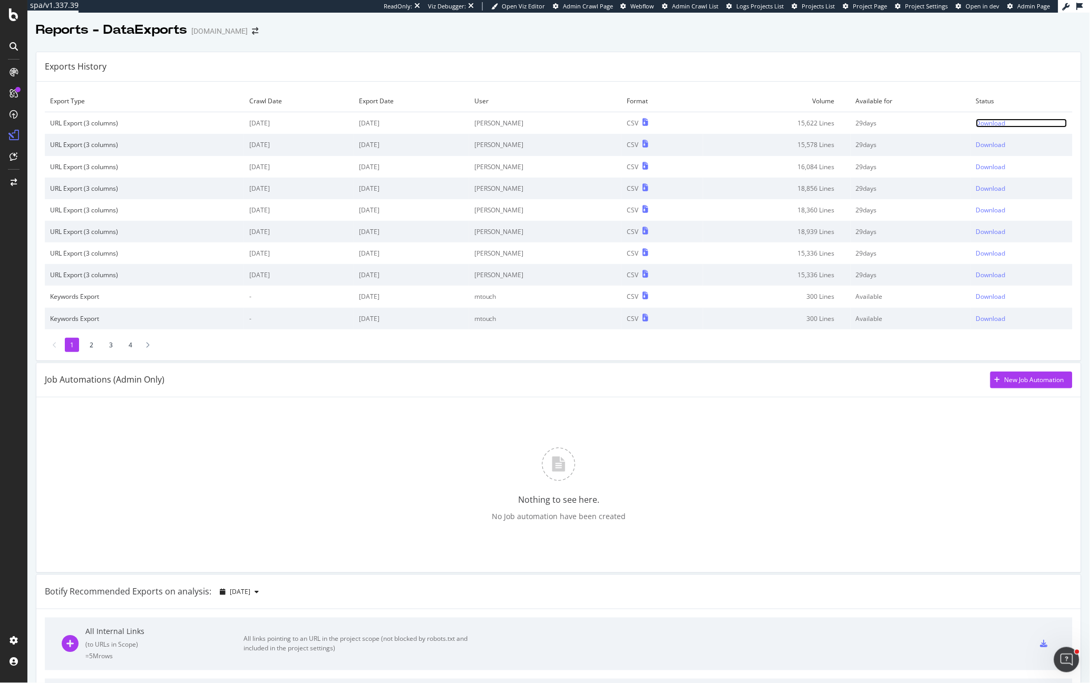
click at [976, 124] on div "Download" at bounding box center [991, 123] width 30 height 9
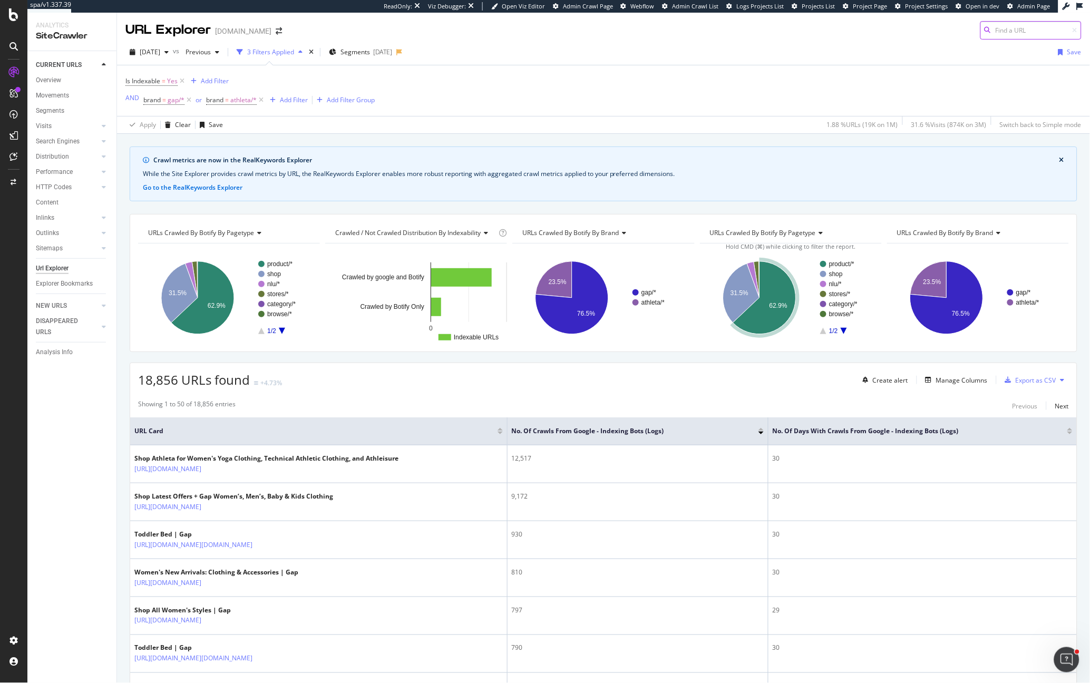
scroll to position [2, 0]
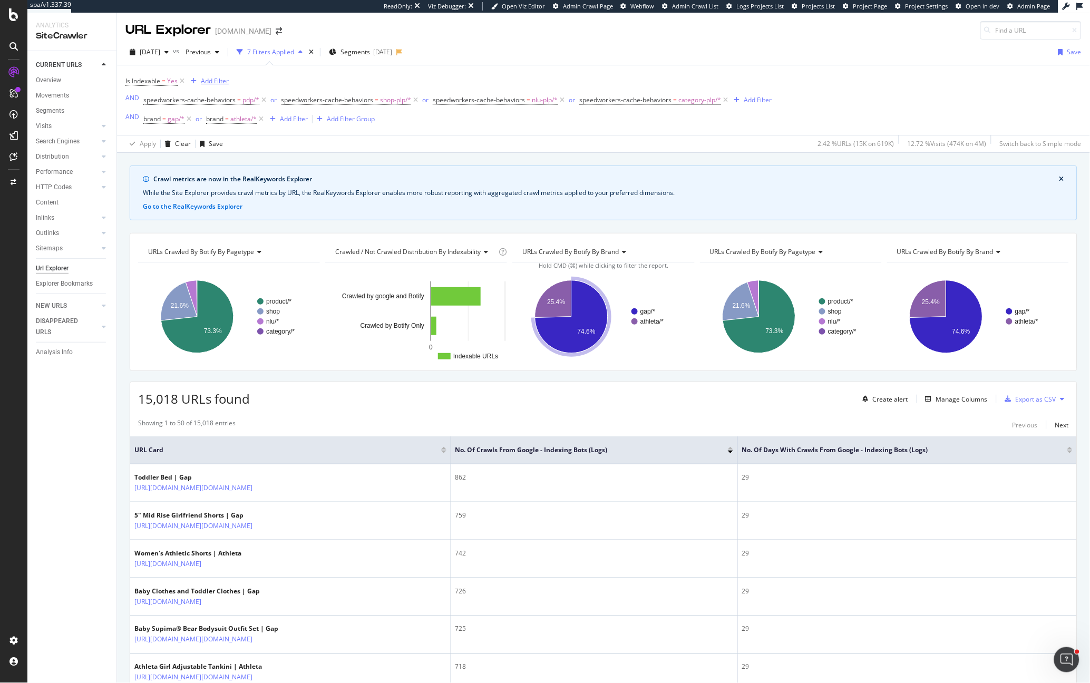
click at [209, 79] on div "Add Filter" at bounding box center [215, 80] width 28 height 9
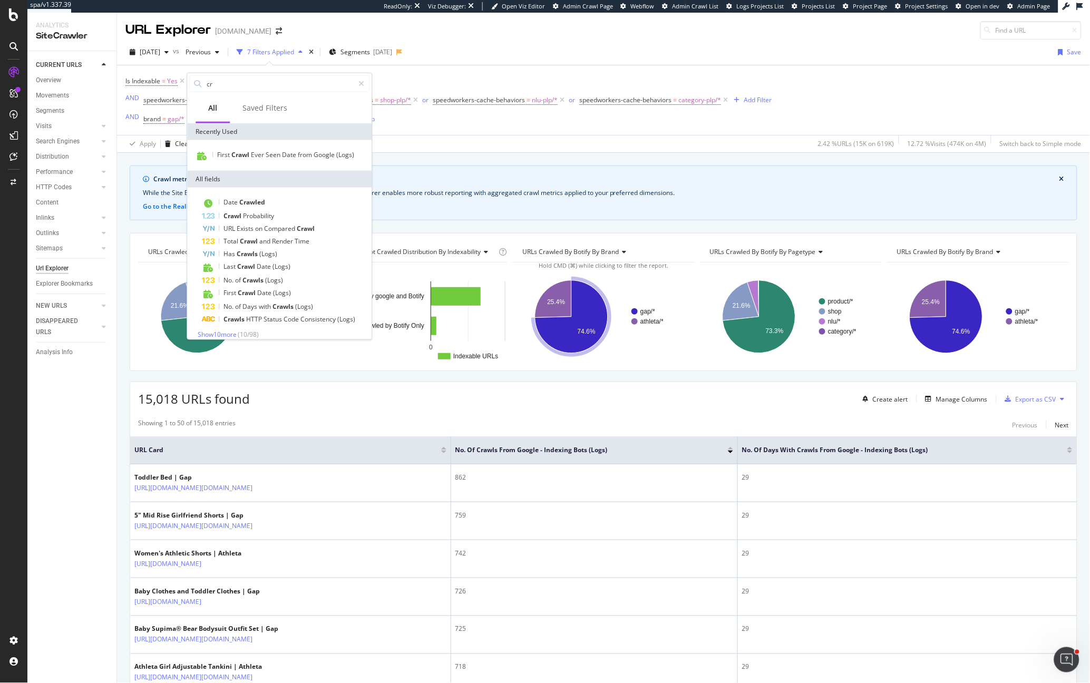
type input "c"
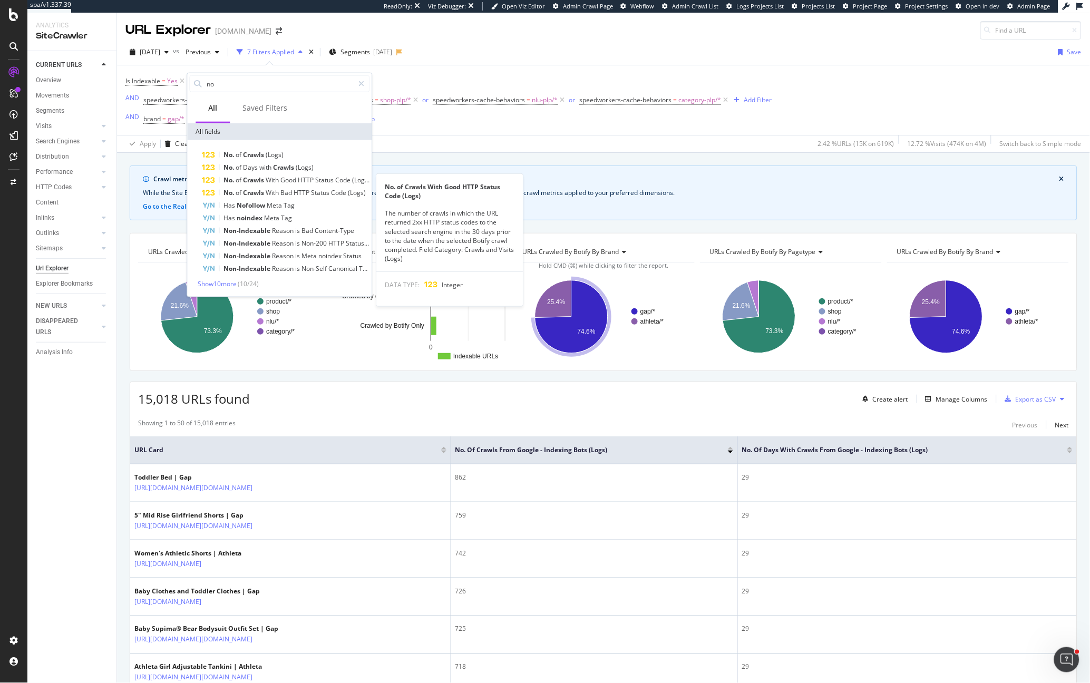
type input "n"
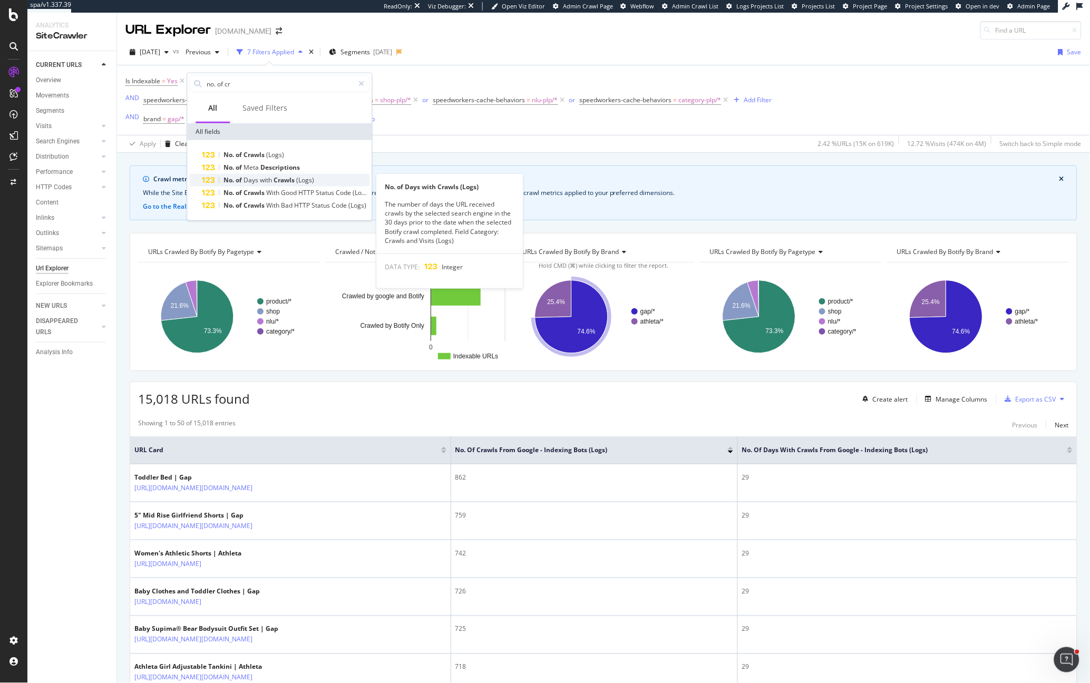
type input "no. of cr"
click at [241, 178] on span "of" at bounding box center [240, 179] width 8 height 9
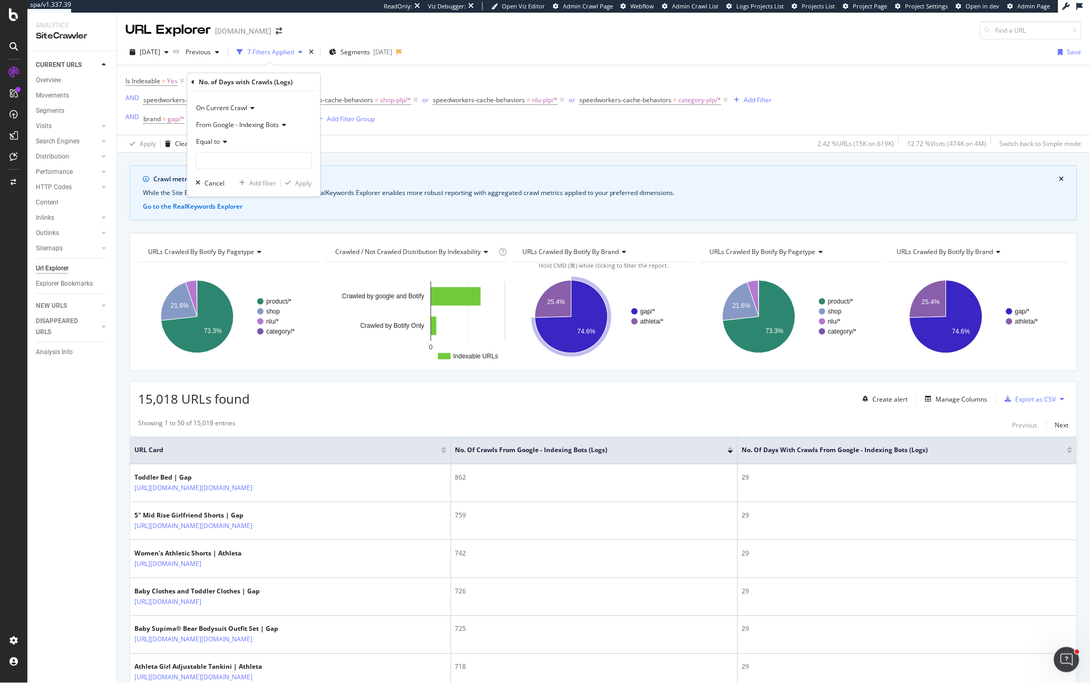
click at [221, 139] on icon at bounding box center [223, 142] width 7 height 6
click at [253, 230] on span "Greater than or equal to" at bounding box center [236, 231] width 71 height 9
click at [211, 154] on input "number" at bounding box center [253, 160] width 116 height 17
type input "1"
click at [307, 179] on div "Apply" at bounding box center [303, 182] width 16 height 9
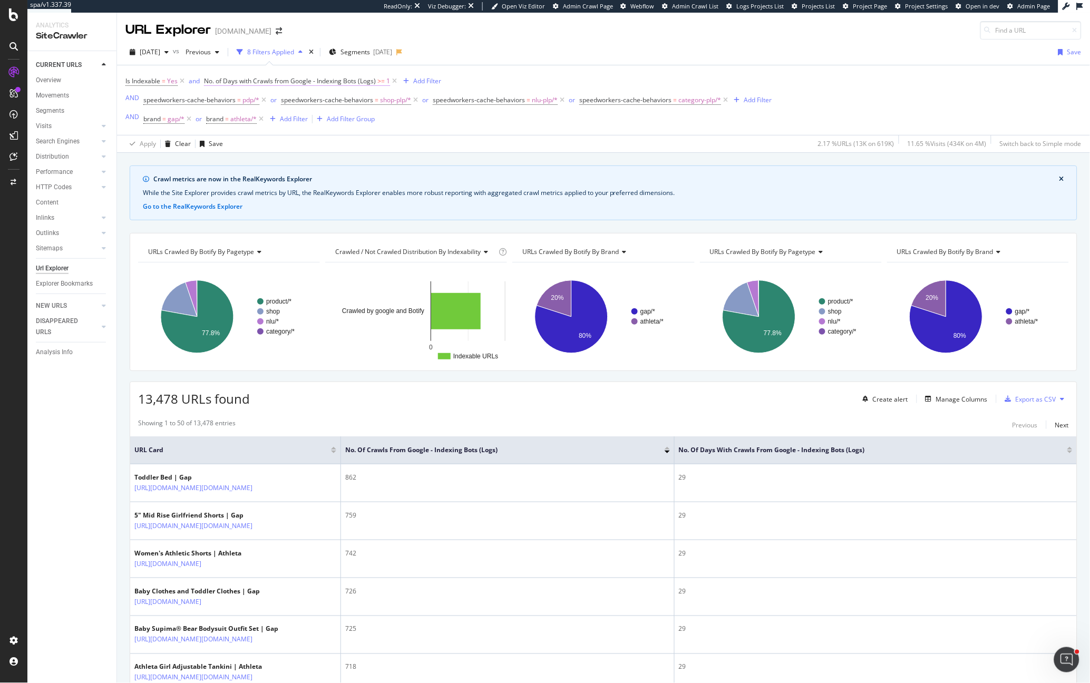
click at [301, 76] on span "No. of Days with Crawls from Google - Indexing Bots (Logs)" at bounding box center [290, 80] width 172 height 9
click at [212, 81] on icon at bounding box center [210, 80] width 3 height 6
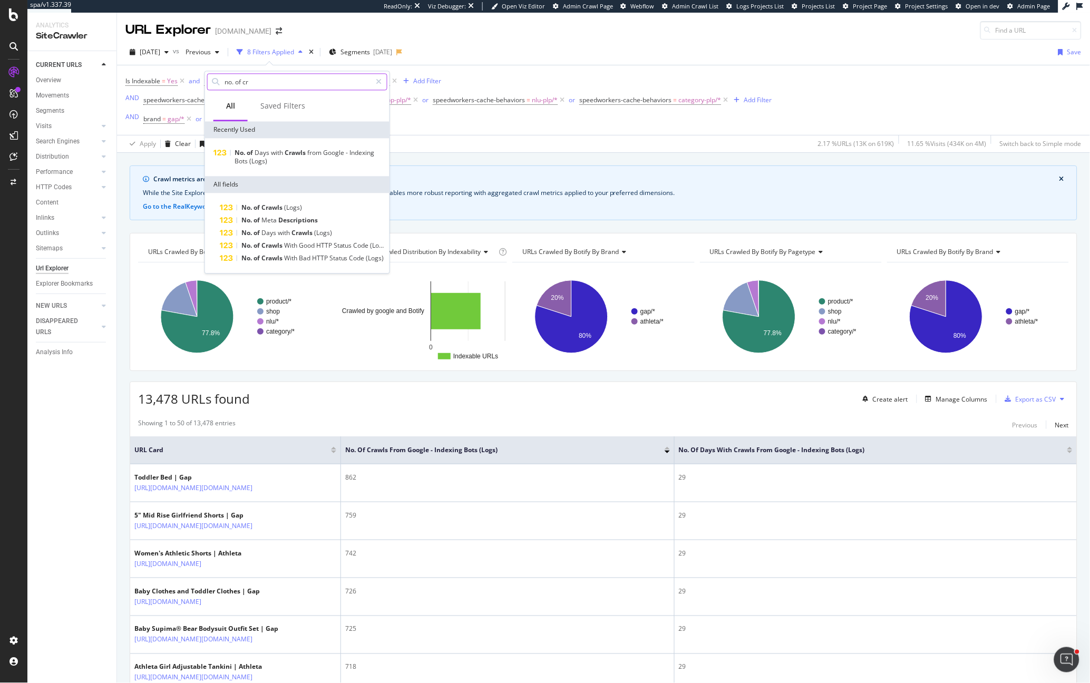
click at [253, 85] on input "no. of cr" at bounding box center [297, 82] width 148 height 16
click at [285, 203] on span "(Logs)" at bounding box center [293, 207] width 18 height 9
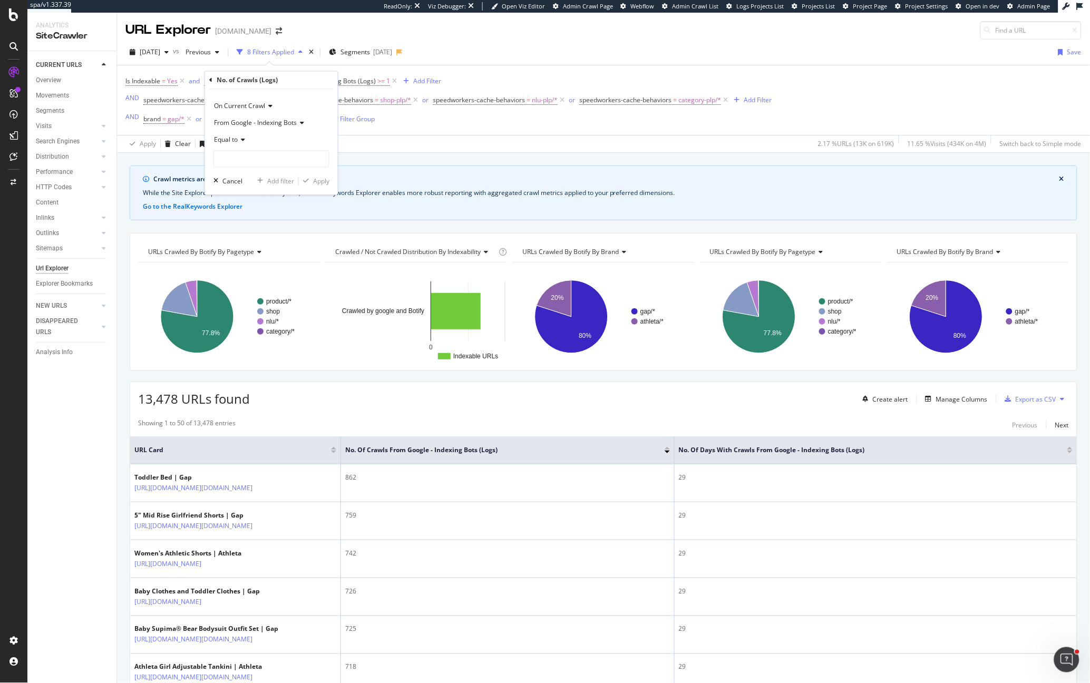
click at [234, 144] on div "Equal to" at bounding box center [271, 140] width 116 height 17
click at [244, 226] on span "Greater than or equal to" at bounding box center [254, 230] width 71 height 9
click at [224, 158] on input "number" at bounding box center [271, 159] width 116 height 17
type input "1"
click at [309, 179] on div "button" at bounding box center [306, 181] width 14 height 6
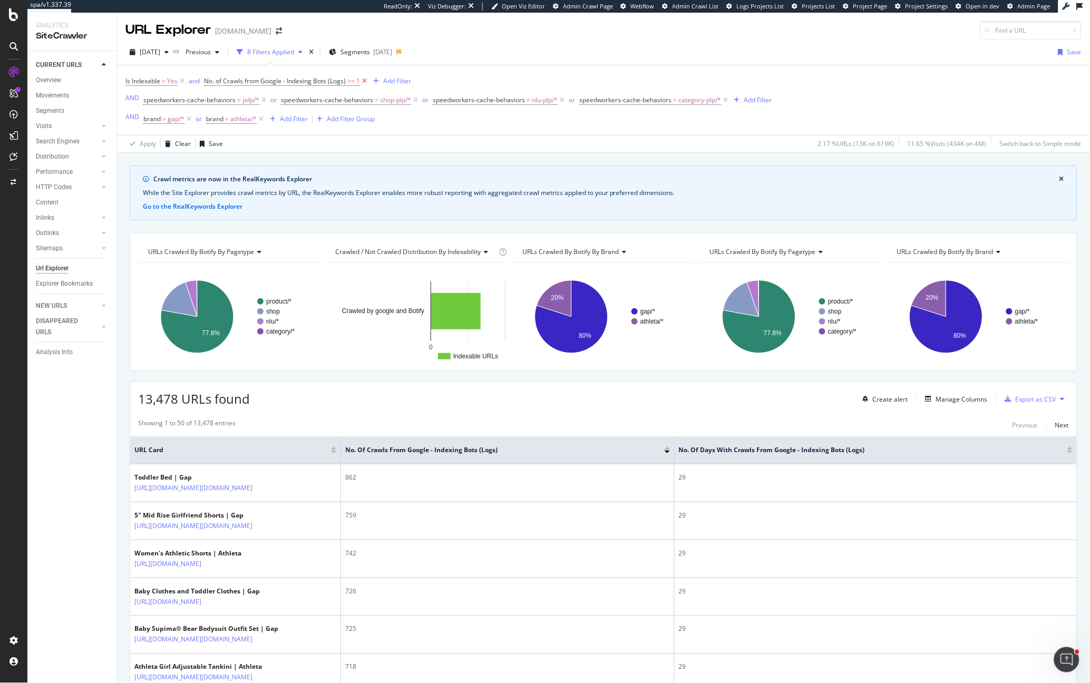
click at [366, 80] on icon at bounding box center [364, 81] width 9 height 11
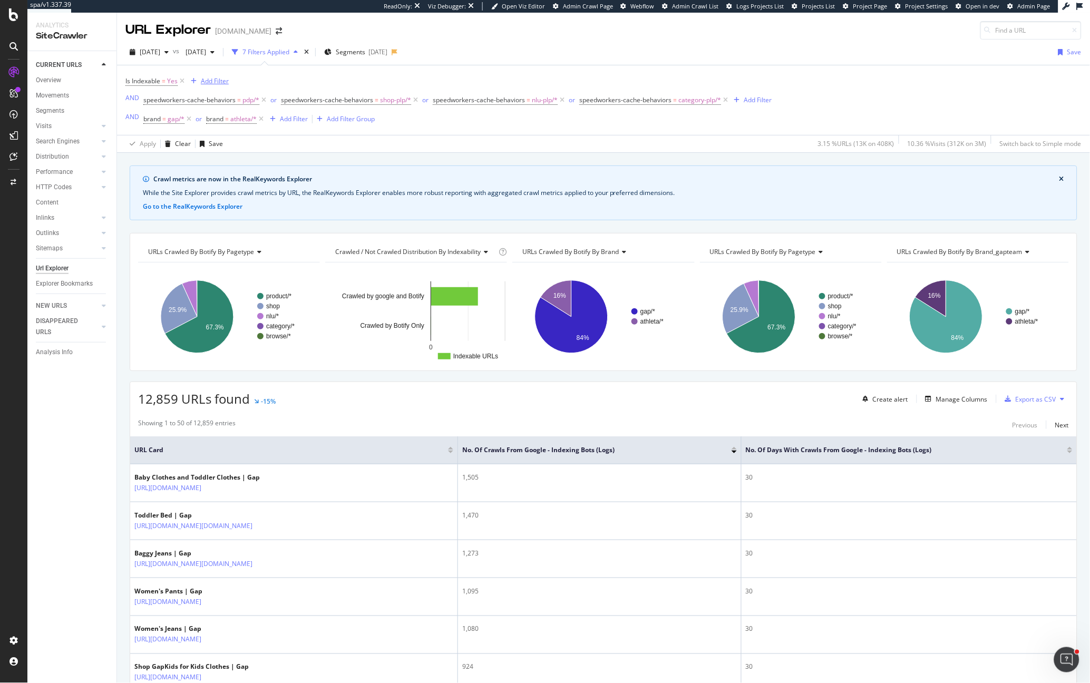
click at [217, 79] on div "Add Filter" at bounding box center [215, 80] width 28 height 9
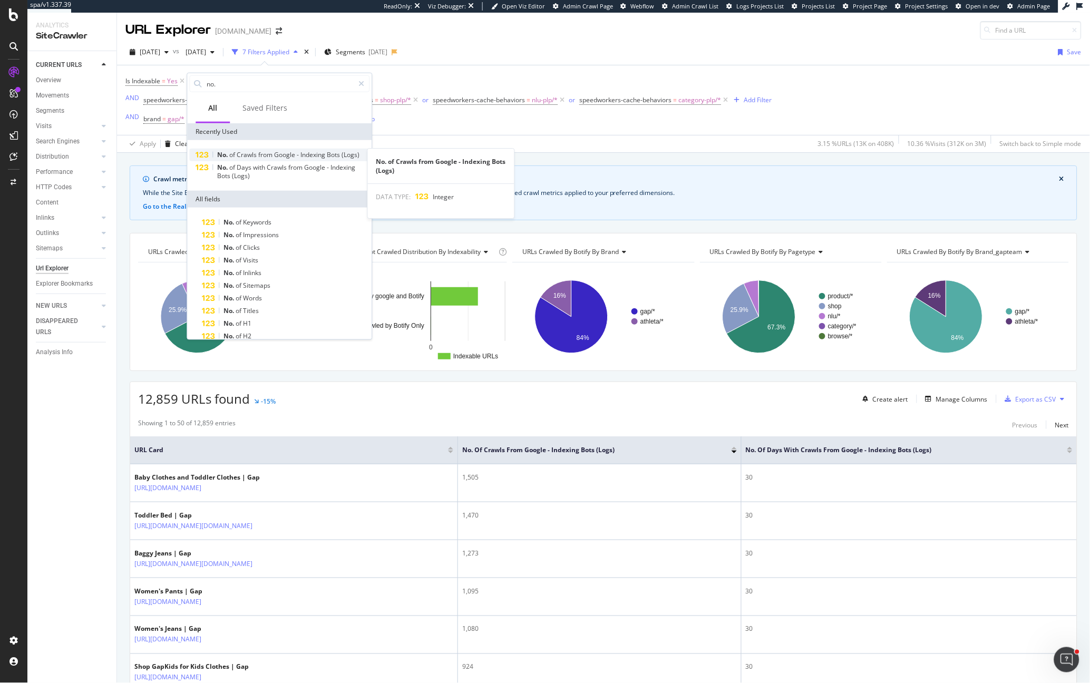
type input "no."
click at [259, 151] on span "from" at bounding box center [266, 154] width 16 height 9
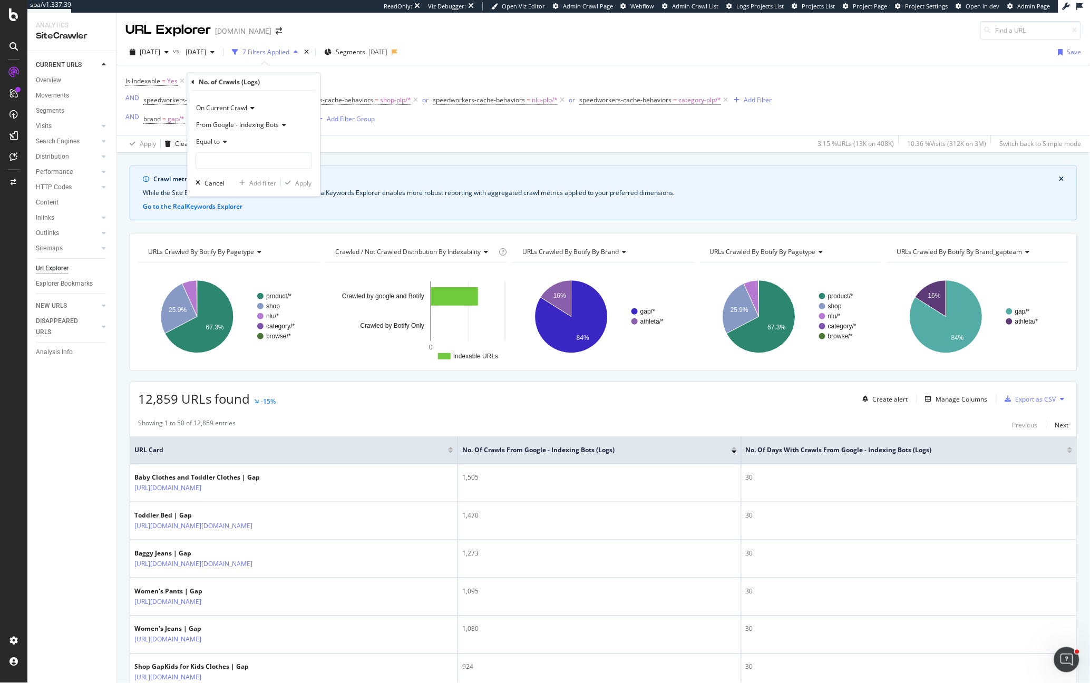
click at [223, 144] on icon at bounding box center [223, 142] width 7 height 6
click at [228, 227] on span "Greater than or equal to" at bounding box center [236, 231] width 71 height 9
click at [230, 162] on input "number" at bounding box center [253, 160] width 116 height 17
type input "1"
click at [295, 180] on div "Apply" at bounding box center [303, 182] width 16 height 9
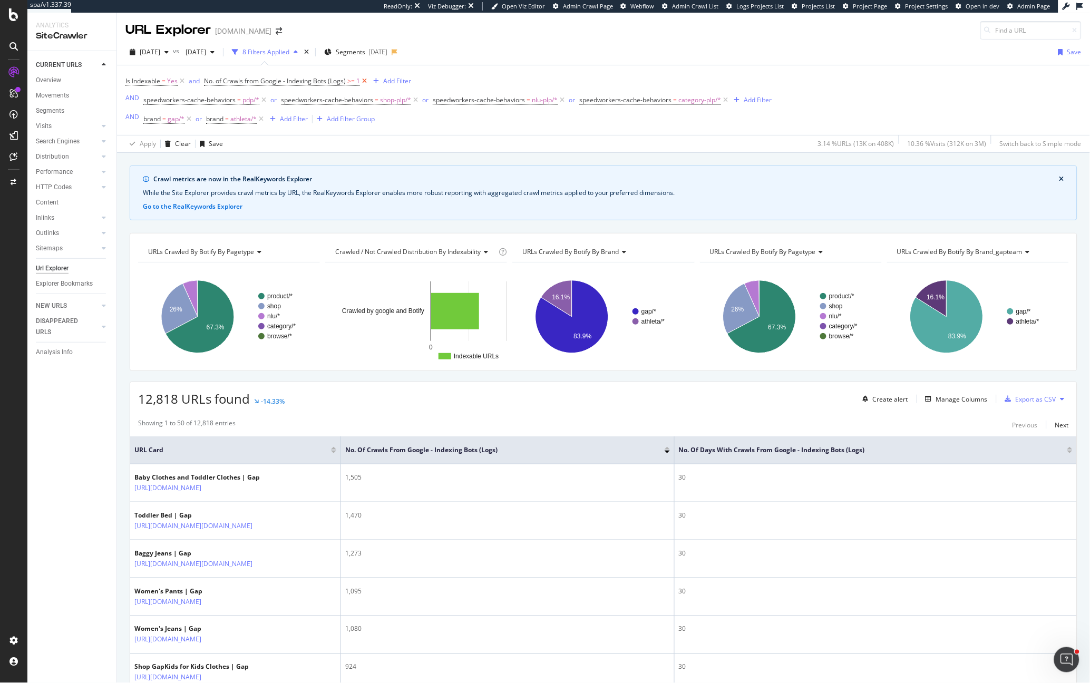
click at [366, 81] on icon at bounding box center [364, 81] width 9 height 11
